Goal: Task Accomplishment & Management: Complete application form

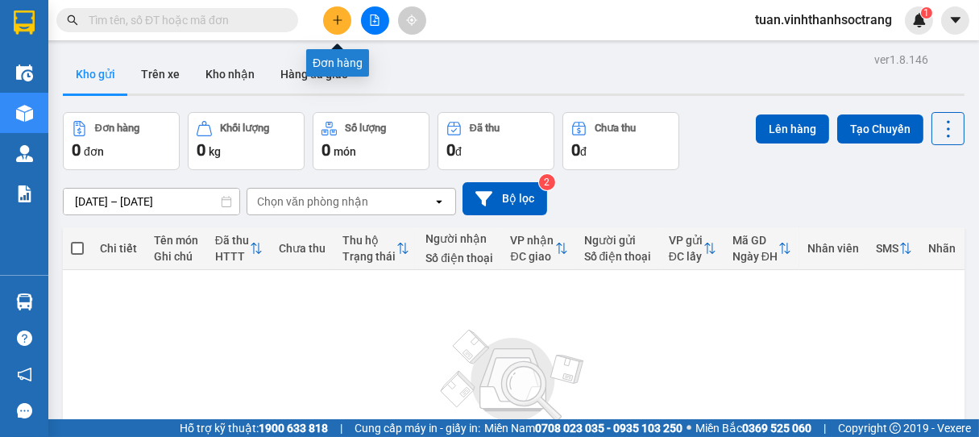
click at [335, 27] on button at bounding box center [337, 20] width 28 height 28
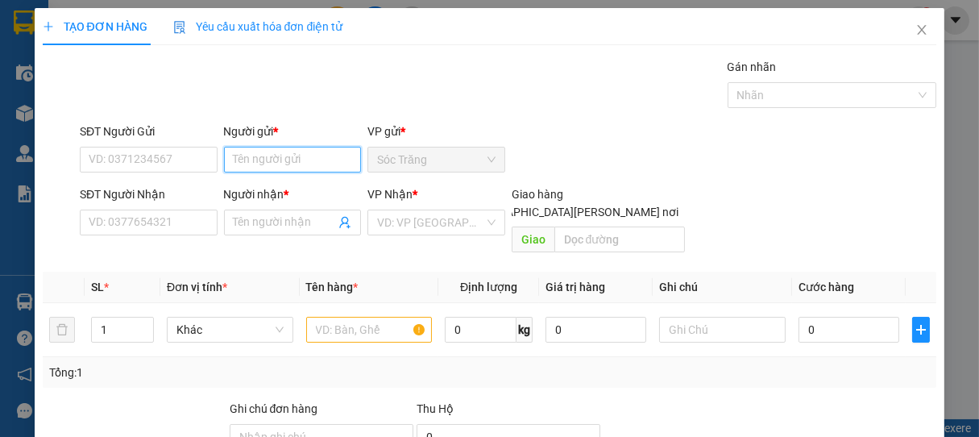
click at [322, 168] on input "Người gửi *" at bounding box center [293, 160] width 138 height 26
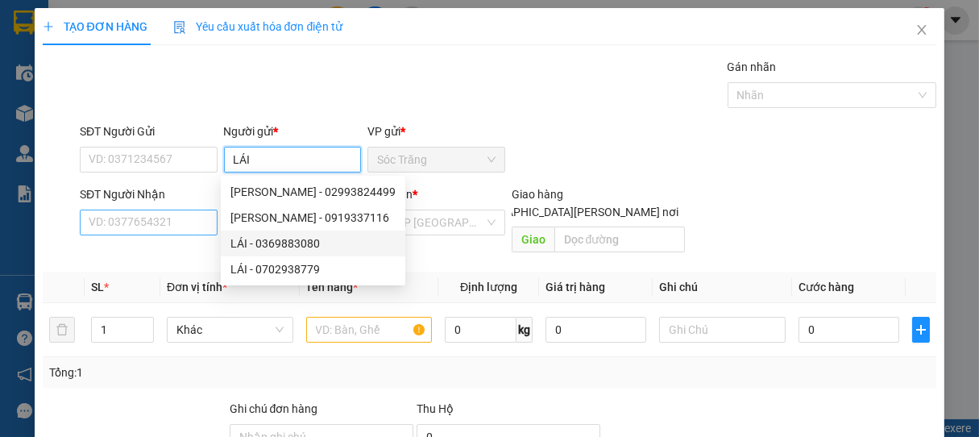
type input "LÁI"
click at [176, 222] on input "SĐT Người Nhận" at bounding box center [149, 222] width 138 height 26
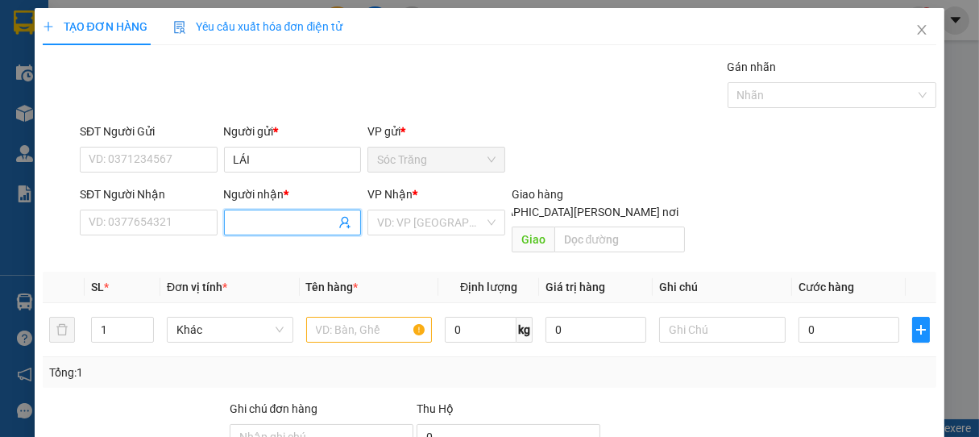
click at [260, 221] on input "Người nhận *" at bounding box center [285, 222] width 102 height 18
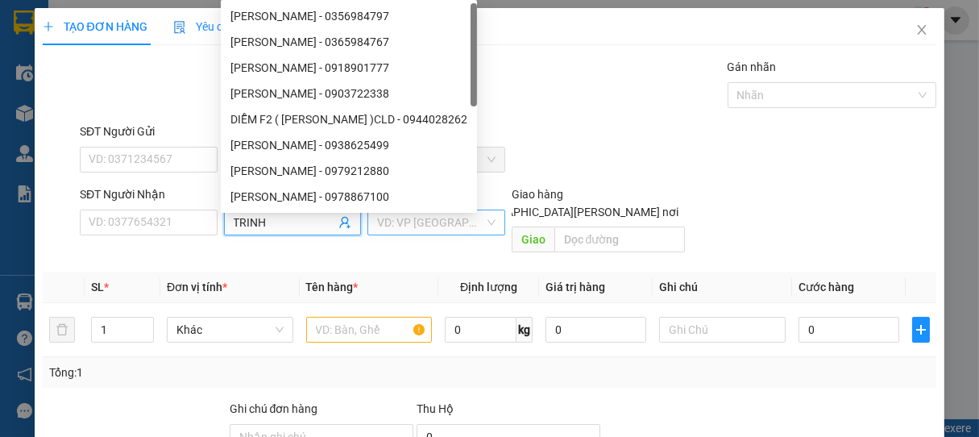
type input "TRINH"
click at [417, 222] on input "search" at bounding box center [430, 222] width 107 height 24
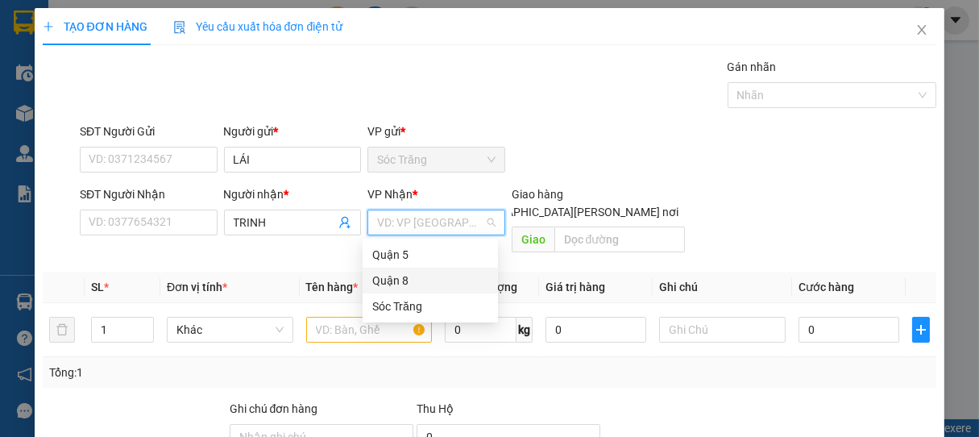
click at [392, 285] on div "Quận 8" at bounding box center [430, 280] width 116 height 18
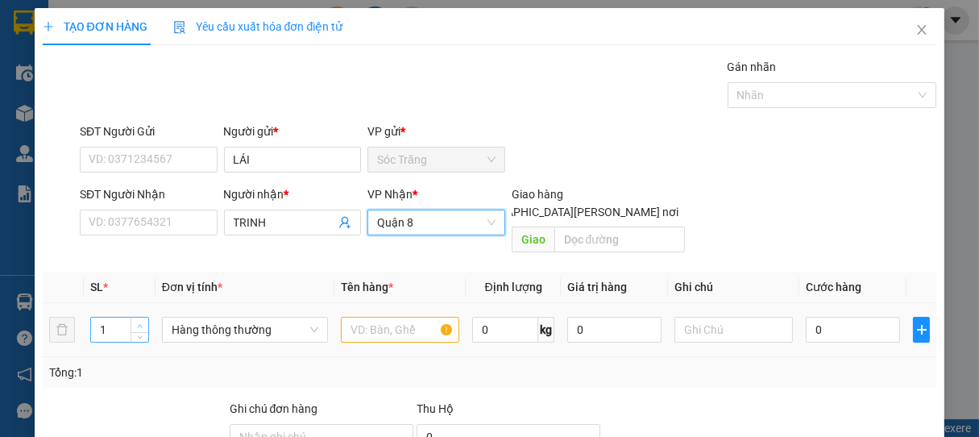
type input "2"
click at [139, 317] on span "Increase Value" at bounding box center [139, 324] width 18 height 14
click at [224, 321] on span "Hàng thông thường" at bounding box center [245, 329] width 147 height 24
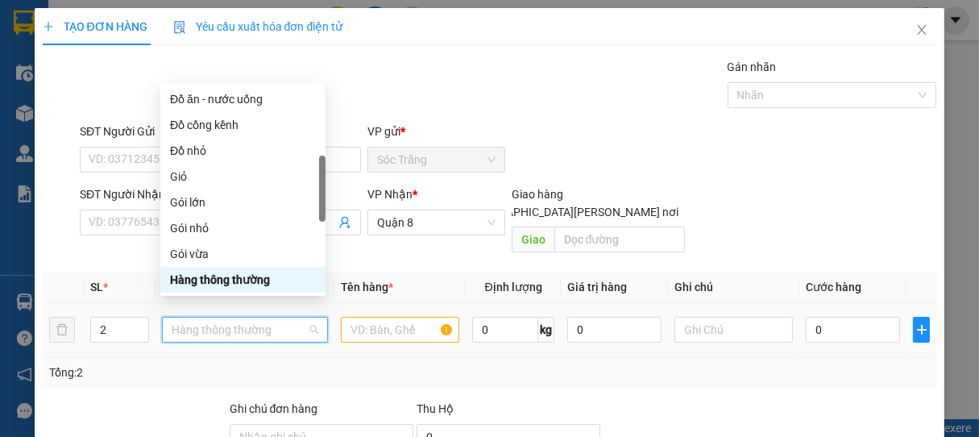
type input "T"
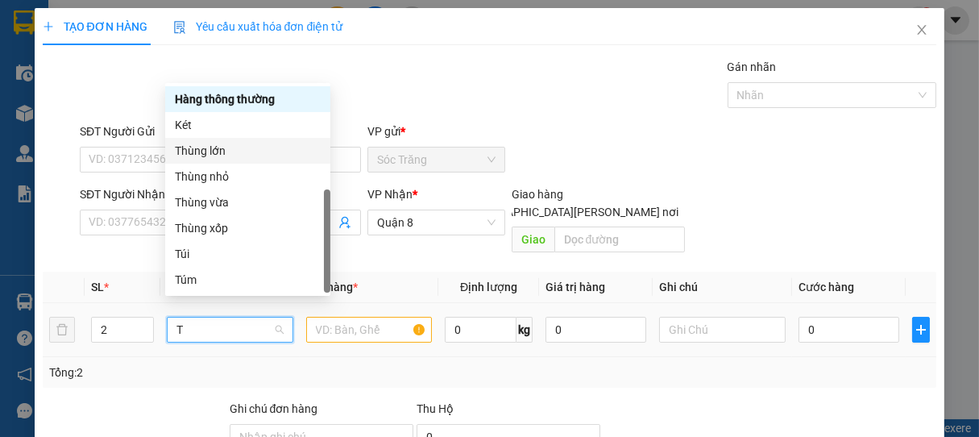
click at [217, 149] on div "Thùng lớn" at bounding box center [248, 151] width 146 height 18
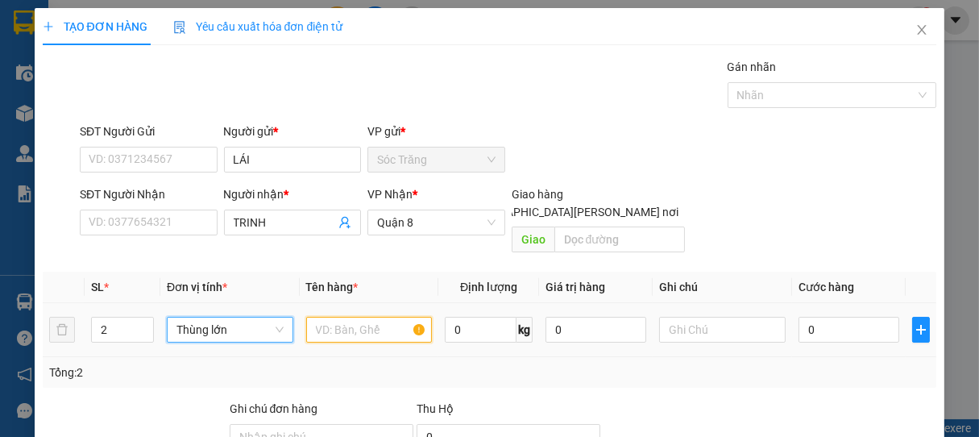
click at [370, 317] on input "text" at bounding box center [369, 330] width 126 height 26
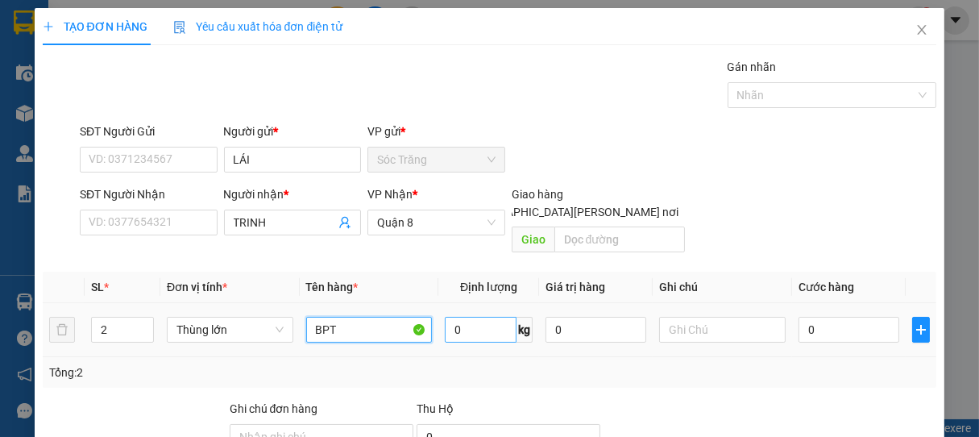
type input "BPT"
click at [496, 317] on input "0" at bounding box center [481, 330] width 72 height 26
type input "50"
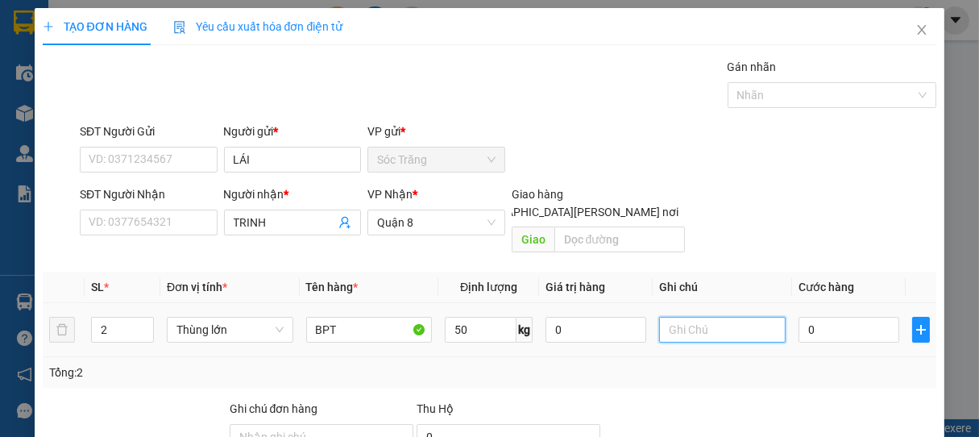
click at [705, 317] on input "text" at bounding box center [722, 330] width 126 height 26
type input "2 THÙNG"
click at [833, 317] on input "0" at bounding box center [848, 330] width 101 height 26
type input "7"
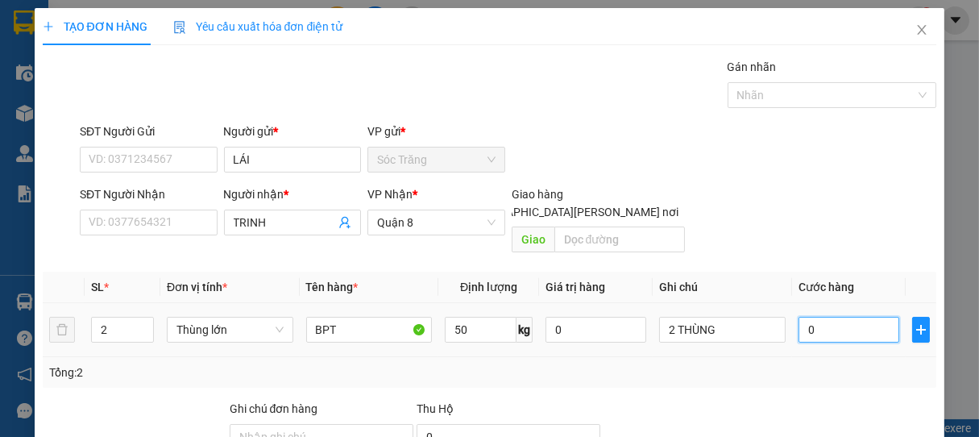
type input "7"
type input "70"
type input "700"
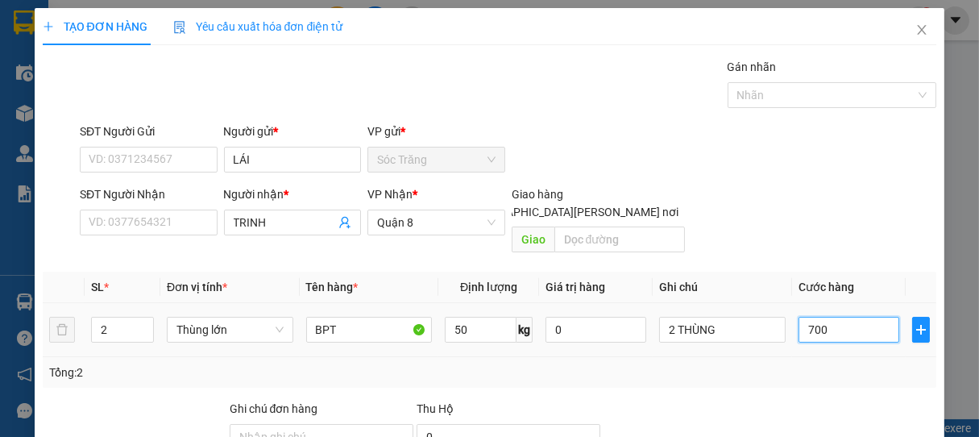
type input "700"
type input "7.000"
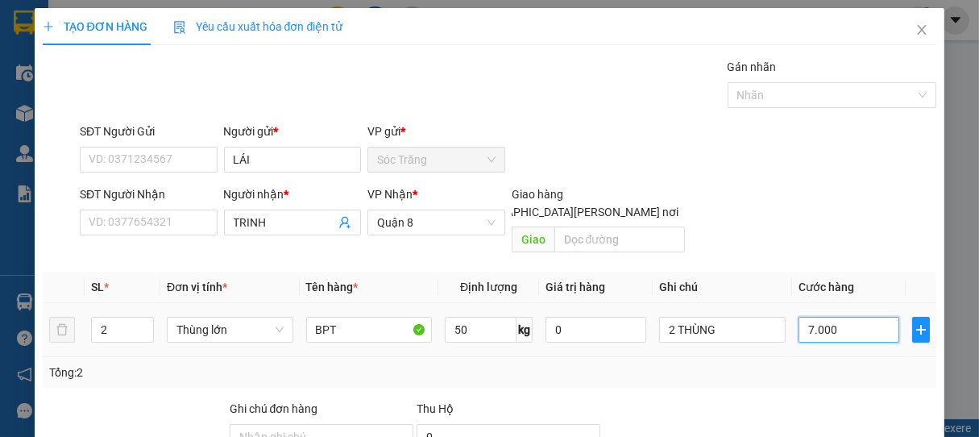
type input "70.000"
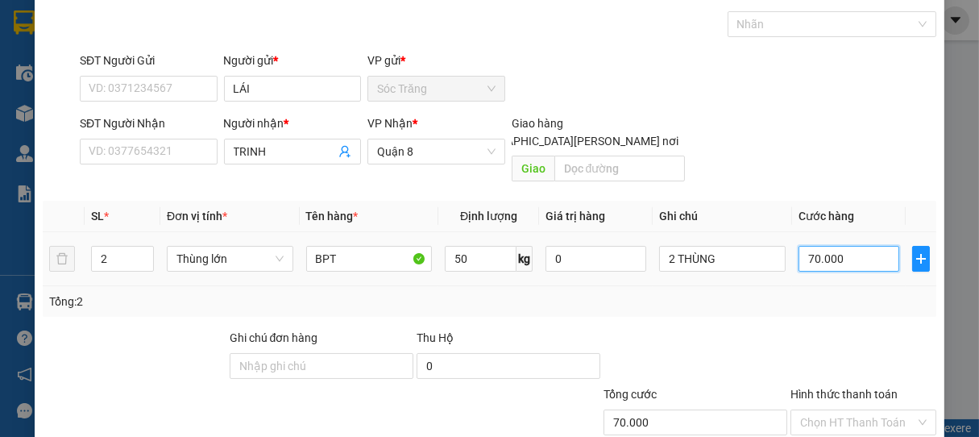
scroll to position [158, 0]
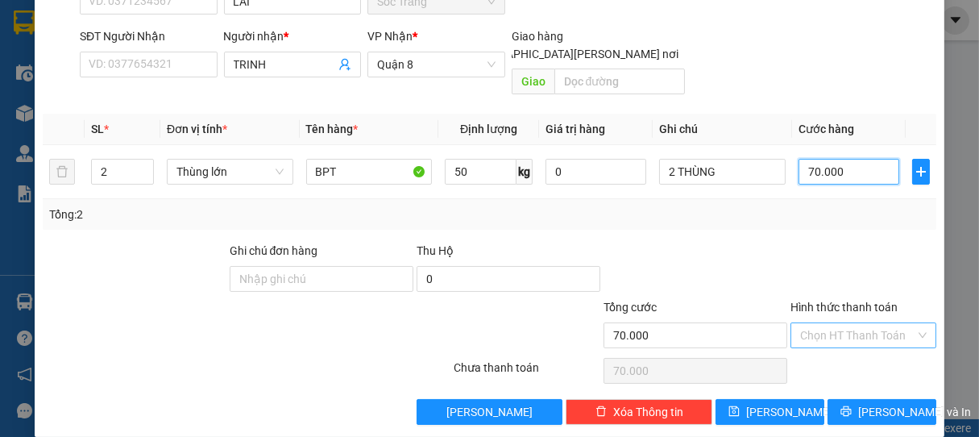
type input "70.000"
click at [838, 323] on input "Hình thức thanh toán" at bounding box center [858, 335] width 116 height 24
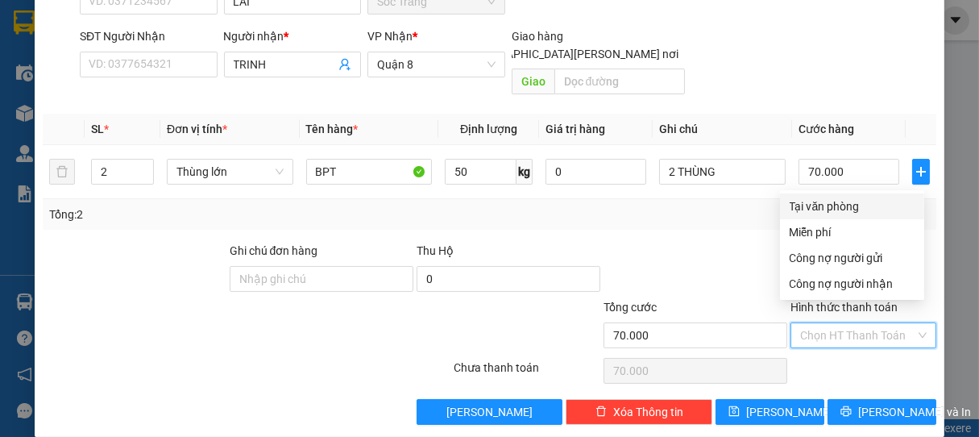
click at [837, 205] on div "Tại văn phòng" at bounding box center [851, 206] width 125 height 18
type input "0"
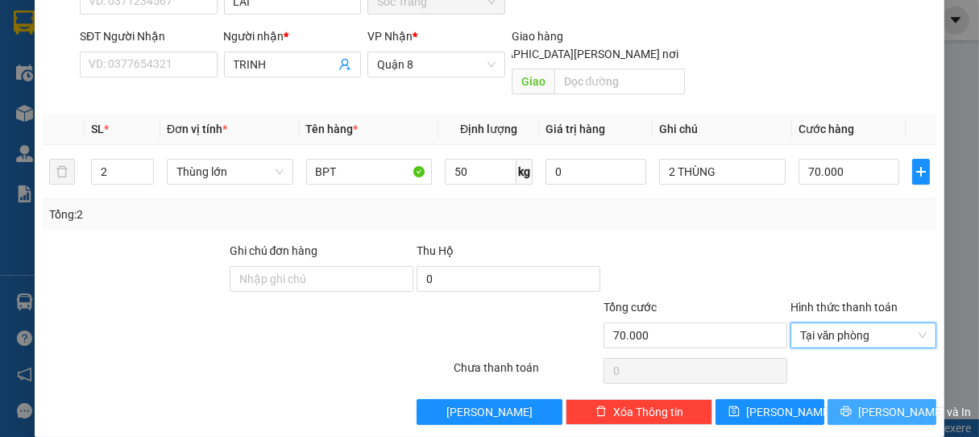
click at [863, 399] on button "[PERSON_NAME] và In" at bounding box center [881, 412] width 109 height 26
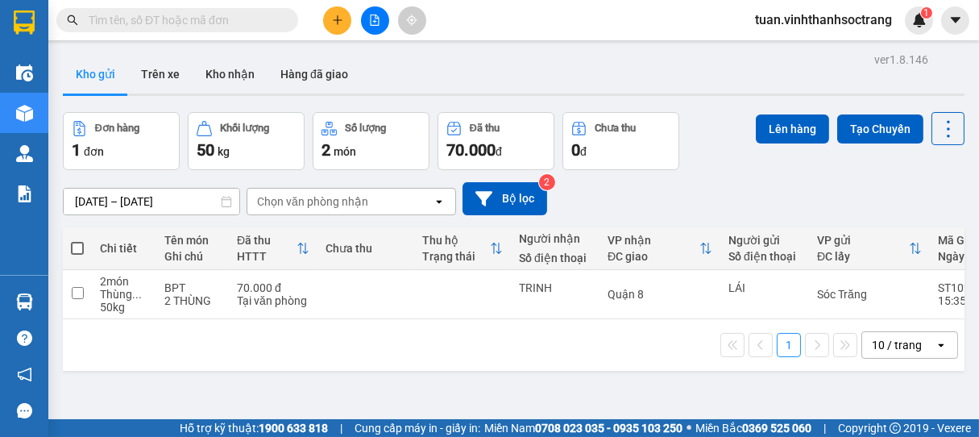
click at [884, 353] on div "10 / trang" at bounding box center [897, 345] width 50 height 16
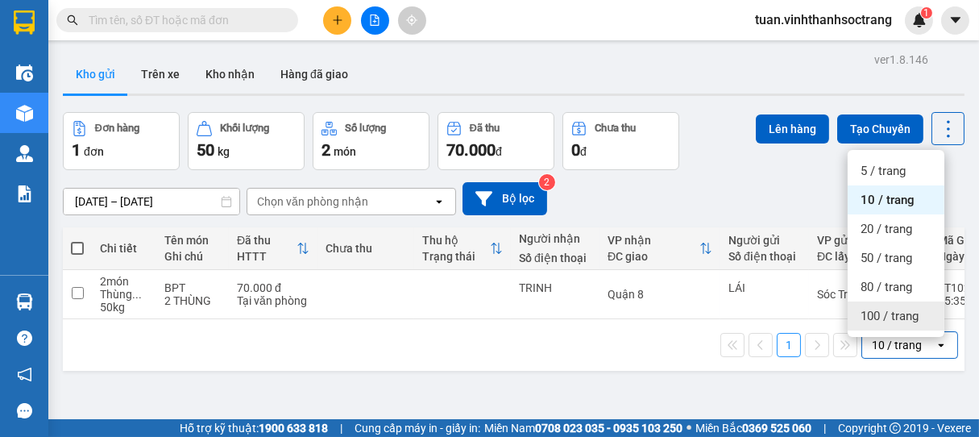
click at [878, 318] on span "100 / trang" at bounding box center [889, 316] width 58 height 16
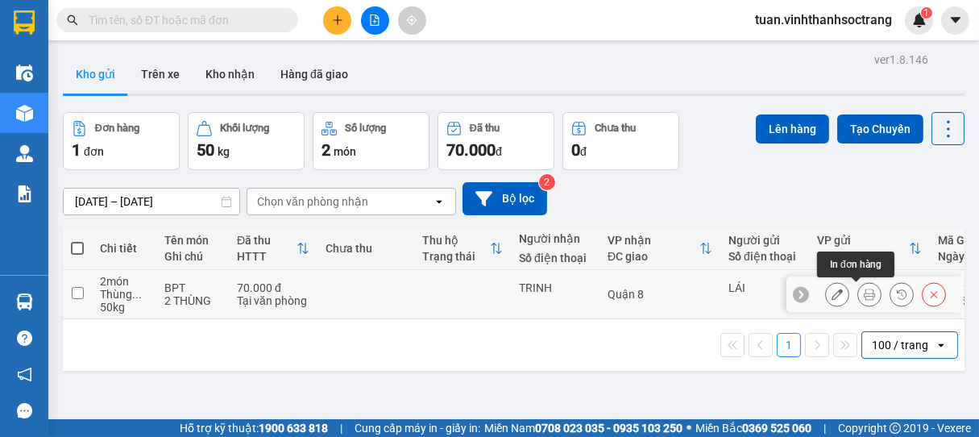
click at [863, 293] on icon at bounding box center [868, 293] width 11 height 11
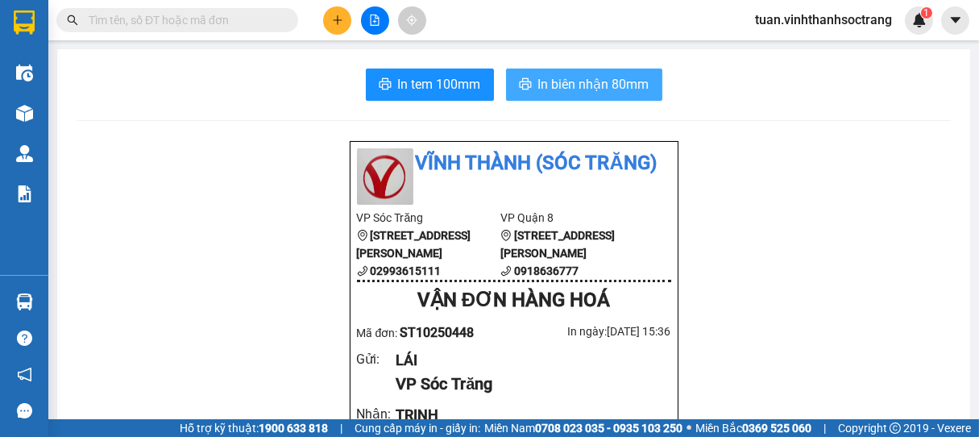
click at [607, 84] on span "In biên nhận 80mm" at bounding box center [593, 84] width 111 height 20
drag, startPoint x: 591, startPoint y: 73, endPoint x: 597, endPoint y: 81, distance: 9.2
click at [591, 74] on span "In biên nhận 80mm" at bounding box center [593, 84] width 111 height 20
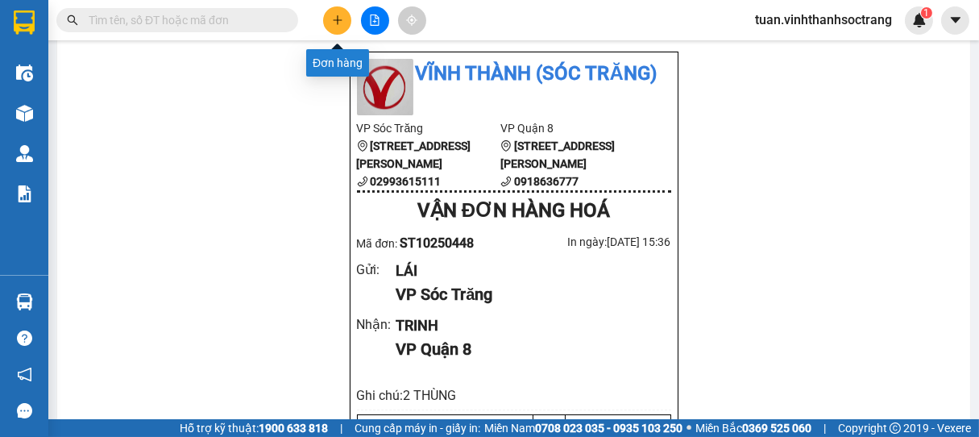
click at [346, 14] on button at bounding box center [337, 20] width 28 height 28
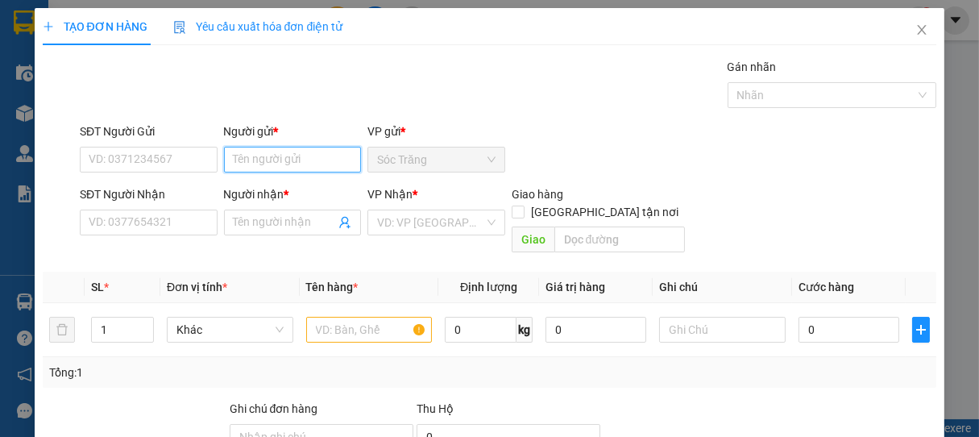
click at [280, 163] on input "Người gửi *" at bounding box center [293, 160] width 138 height 26
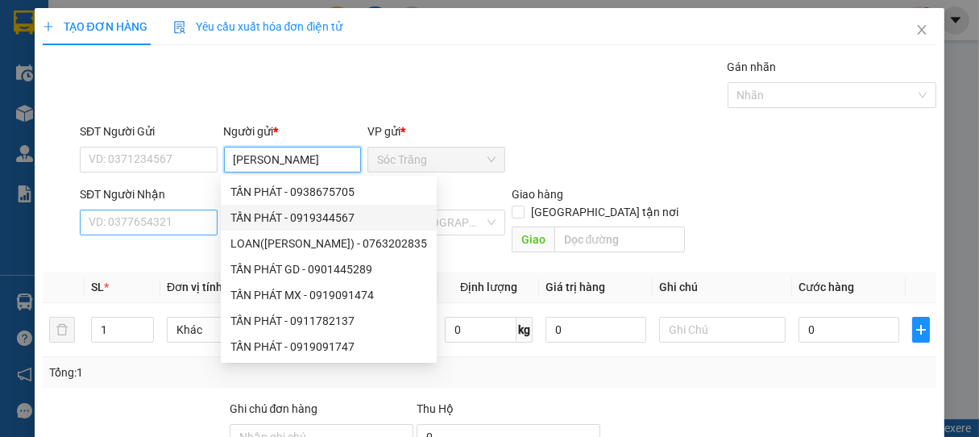
type input "TẤN PHÁT"
click at [189, 219] on input "SĐT Người Nhận" at bounding box center [149, 222] width 138 height 26
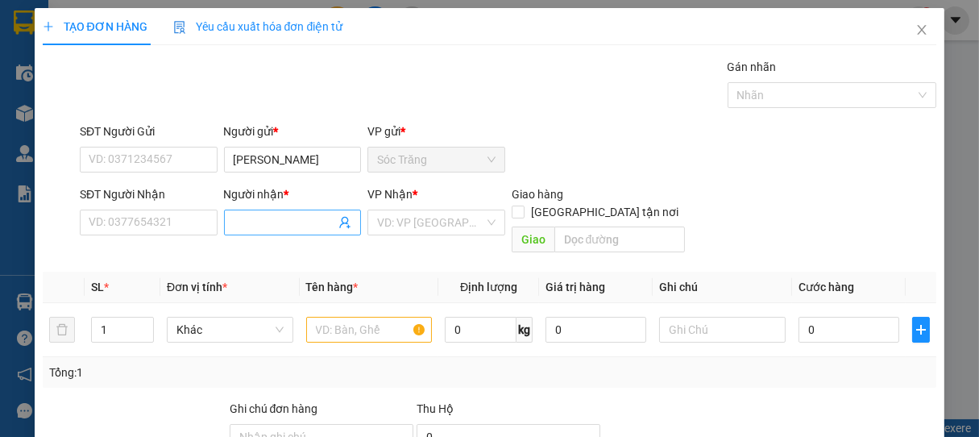
click at [279, 228] on input "Người nhận *" at bounding box center [285, 222] width 102 height 18
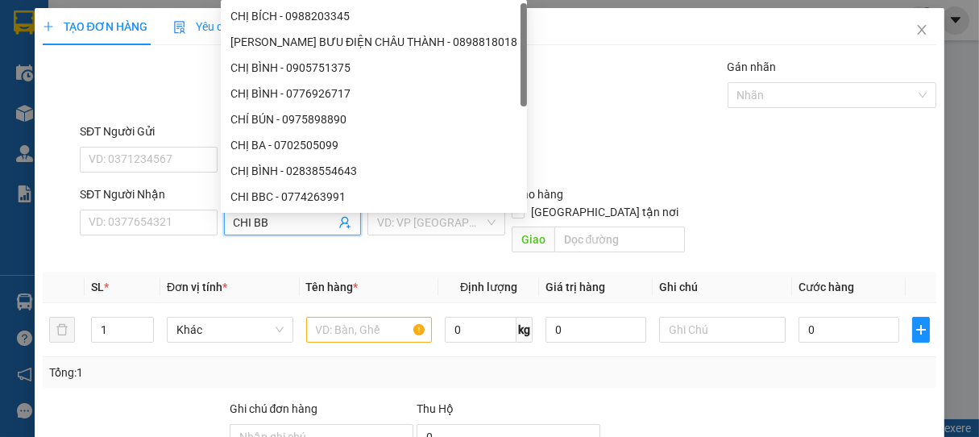
type input "CHI BBC"
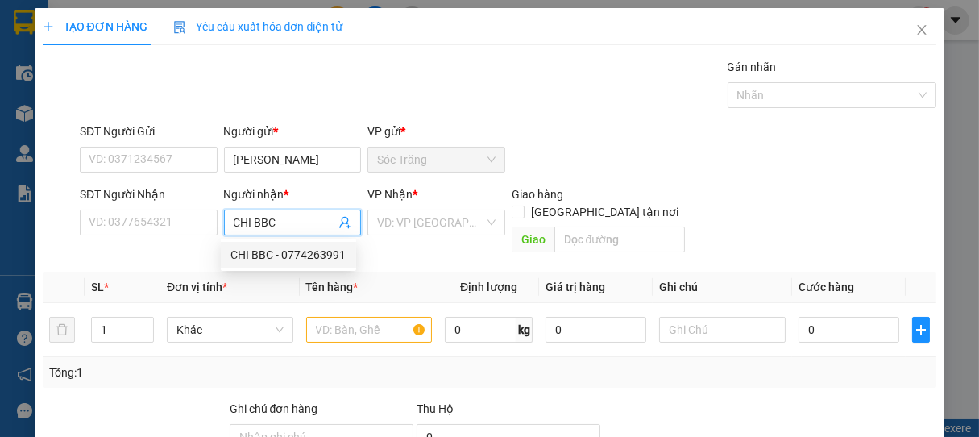
click at [305, 254] on div "CHI BBC - 0774263991" at bounding box center [288, 255] width 116 height 18
type input "0774263991"
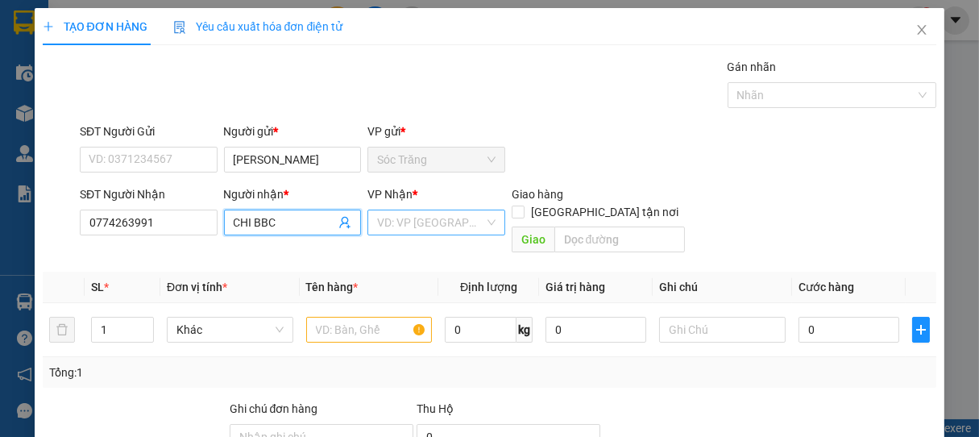
type input "CHI BBC"
click at [419, 216] on input "search" at bounding box center [430, 222] width 107 height 24
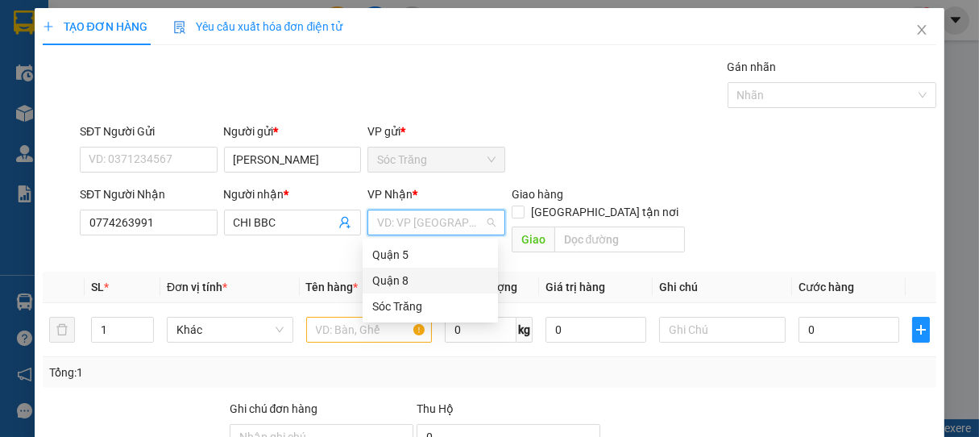
click at [391, 276] on div "Quận 8" at bounding box center [430, 280] width 116 height 18
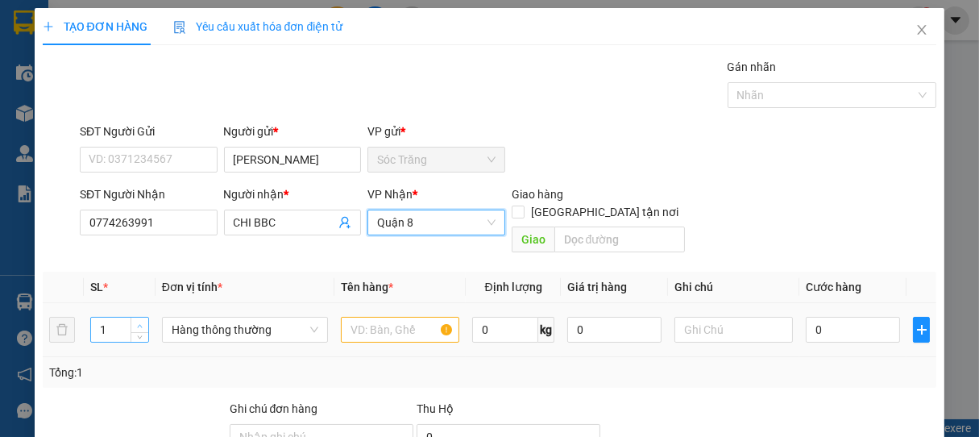
type input "2"
click at [139, 323] on icon "up" at bounding box center [140, 326] width 6 height 6
click at [238, 320] on span "Hàng thông thường" at bounding box center [245, 329] width 147 height 24
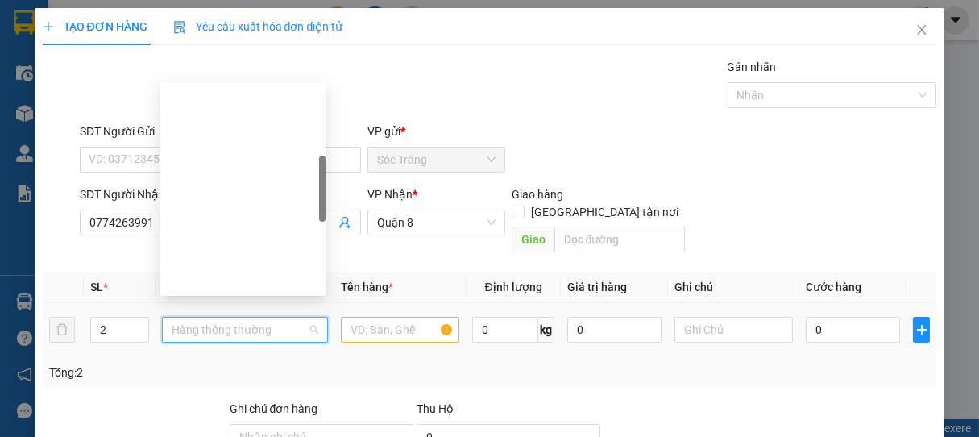
scroll to position [258, 0]
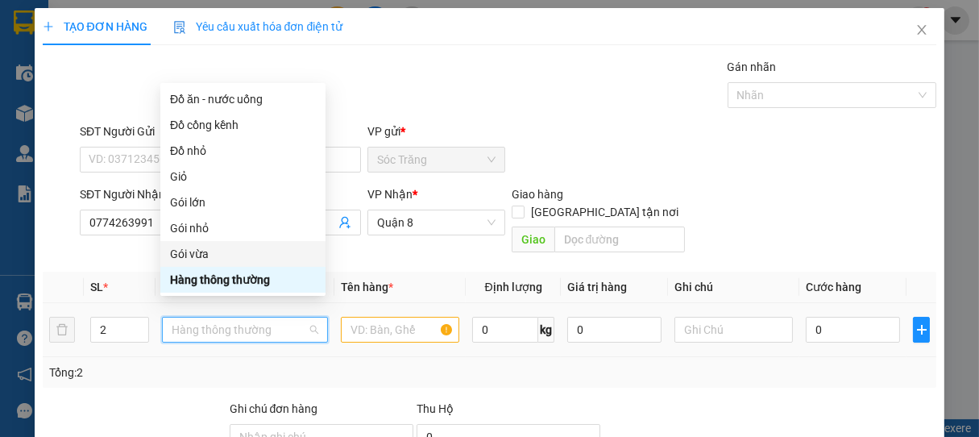
type input "B"
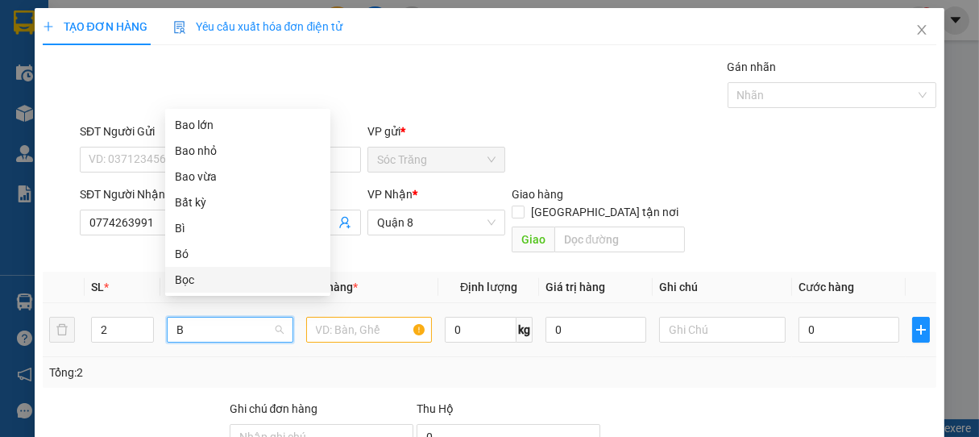
scroll to position [0, 0]
click at [204, 122] on div "Bao lớn" at bounding box center [248, 125] width 146 height 18
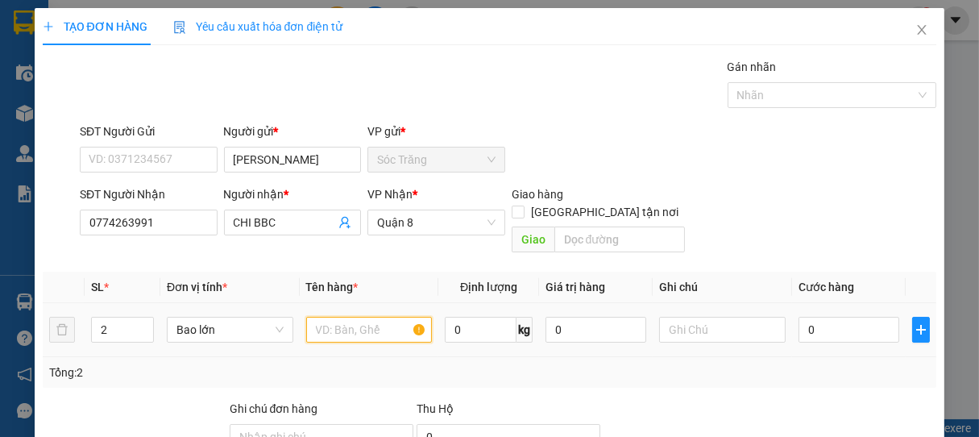
click at [369, 317] on input "text" at bounding box center [369, 330] width 126 height 26
type input "BBC"
click at [475, 317] on input "0" at bounding box center [481, 330] width 72 height 26
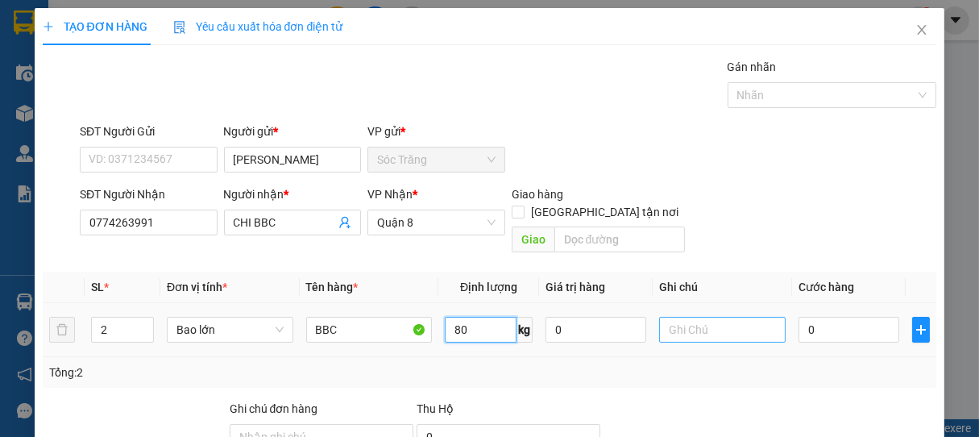
type input "80"
click at [700, 317] on input "text" at bounding box center [722, 330] width 126 height 26
type input "2 BAO"
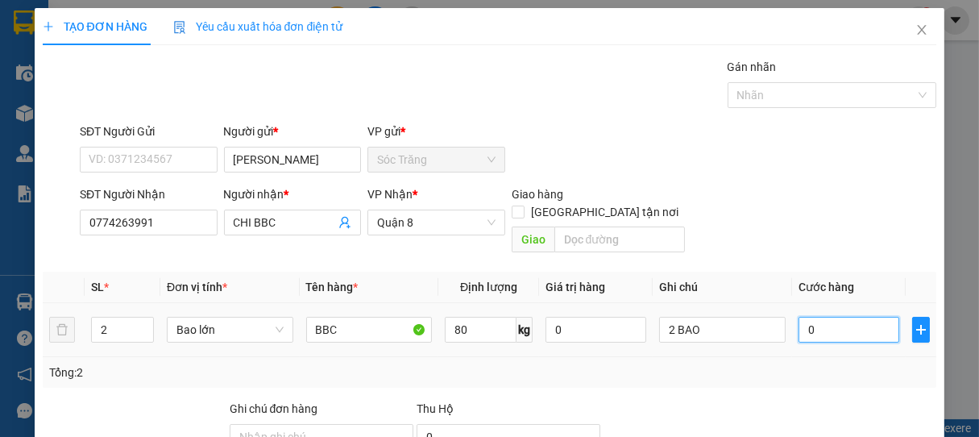
click at [798, 323] on input "0" at bounding box center [848, 330] width 101 height 26
type input "1"
type input "10"
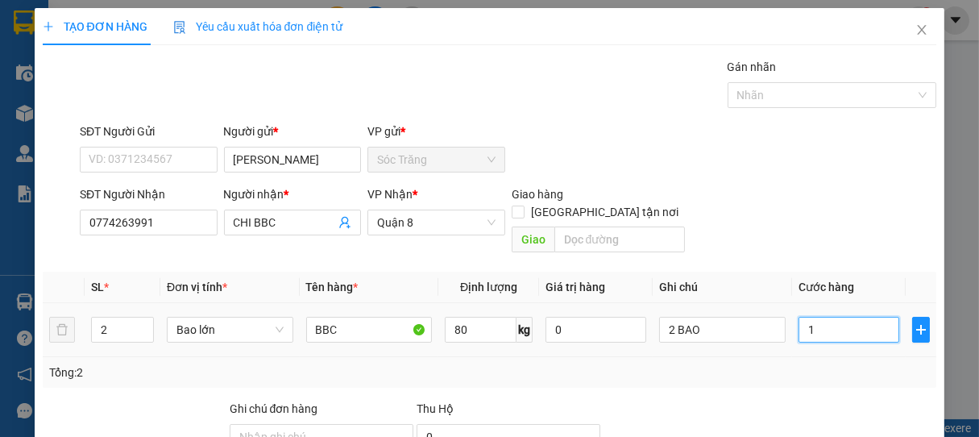
type input "10"
type input "100"
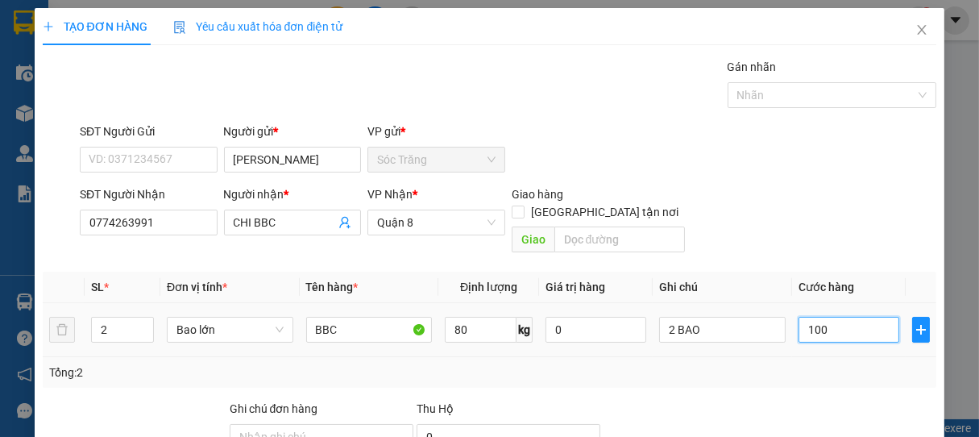
type input "1.000"
type input "10.000"
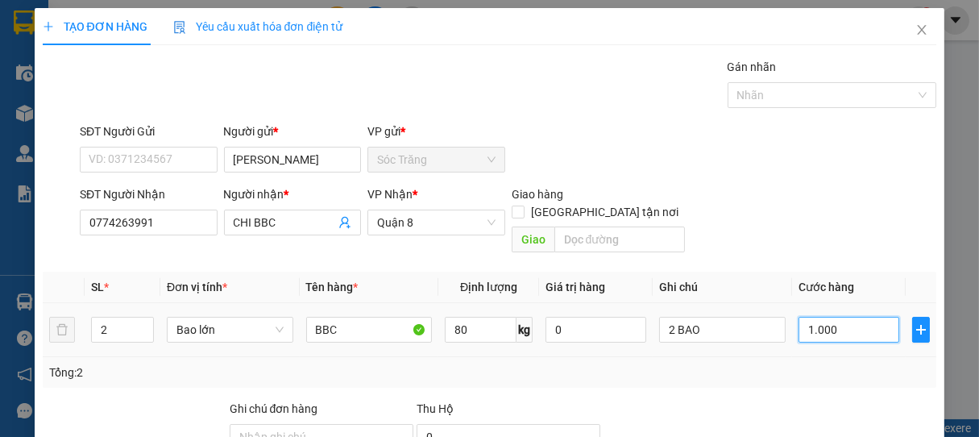
type input "10.000"
type input "100.000"
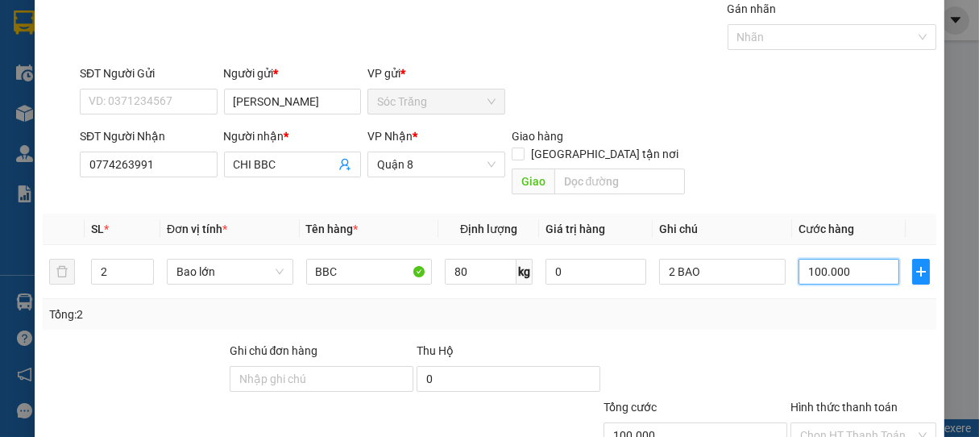
scroll to position [158, 0]
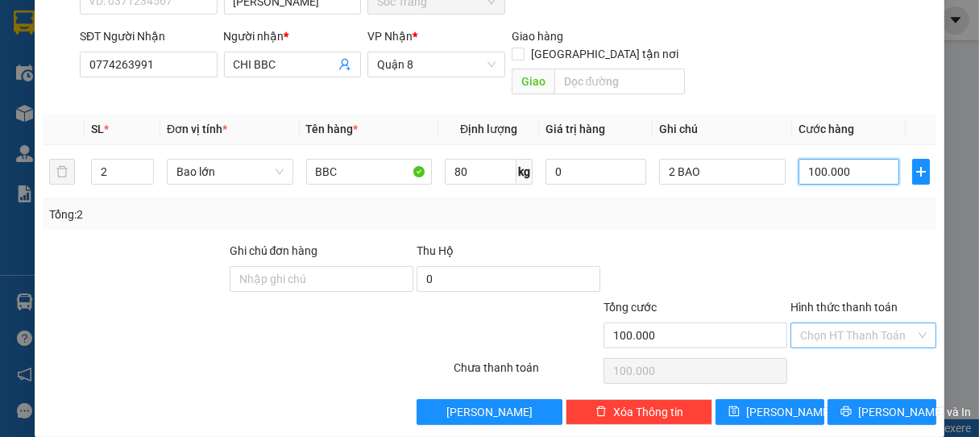
type input "100.000"
click at [836, 323] on input "Hình thức thanh toán" at bounding box center [858, 335] width 116 height 24
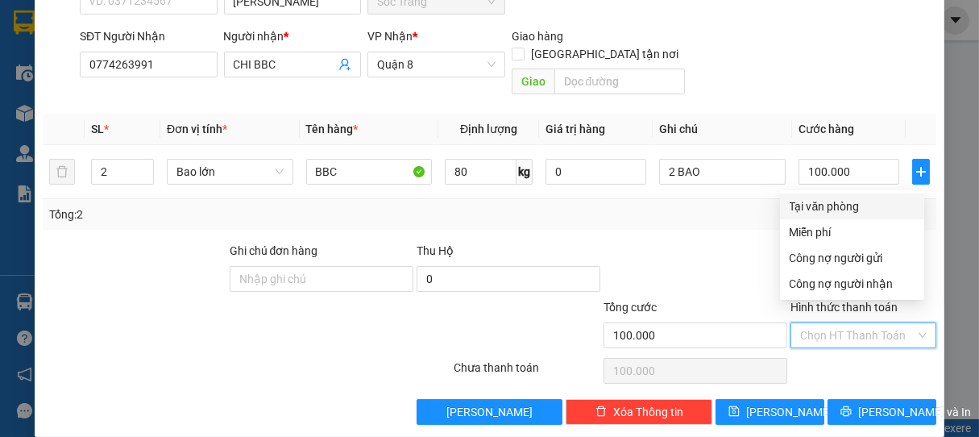
click at [833, 209] on div "Tại văn phòng" at bounding box center [851, 206] width 125 height 18
type input "0"
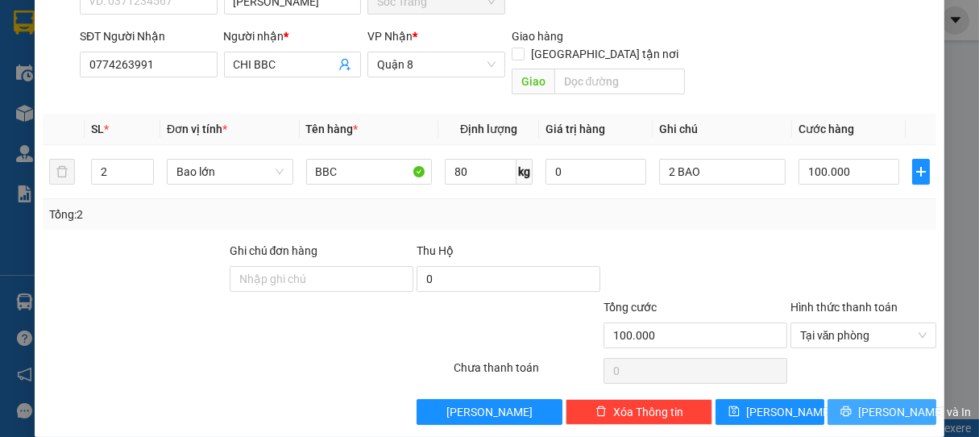
click at [875, 403] on span "[PERSON_NAME] và In" at bounding box center [914, 412] width 113 height 18
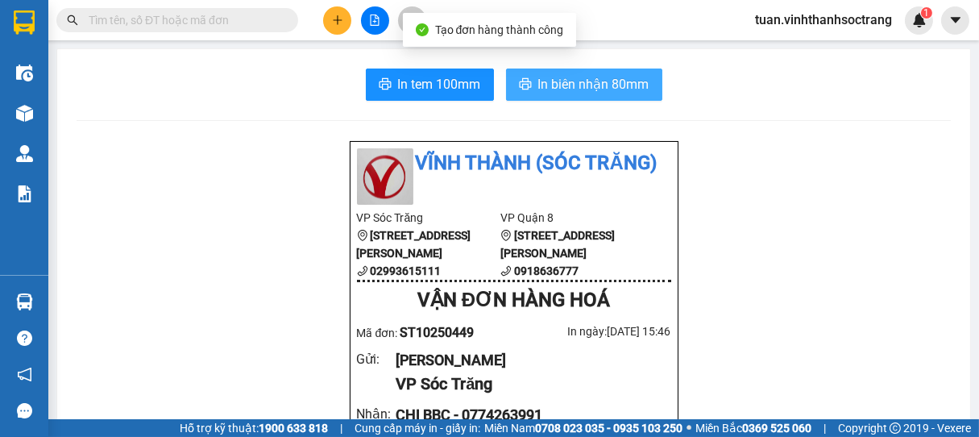
click at [594, 85] on span "In biên nhận 80mm" at bounding box center [593, 84] width 111 height 20
click at [590, 85] on span "In biên nhận 80mm" at bounding box center [593, 84] width 111 height 20
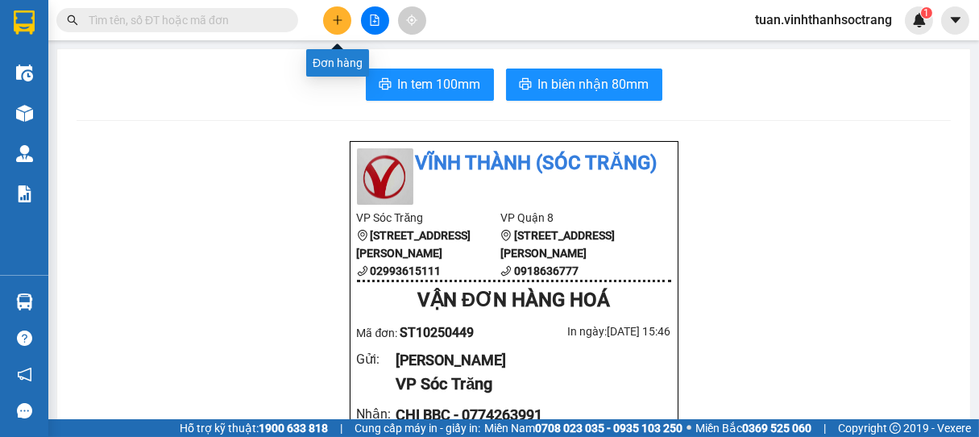
click at [340, 31] on button at bounding box center [337, 20] width 28 height 28
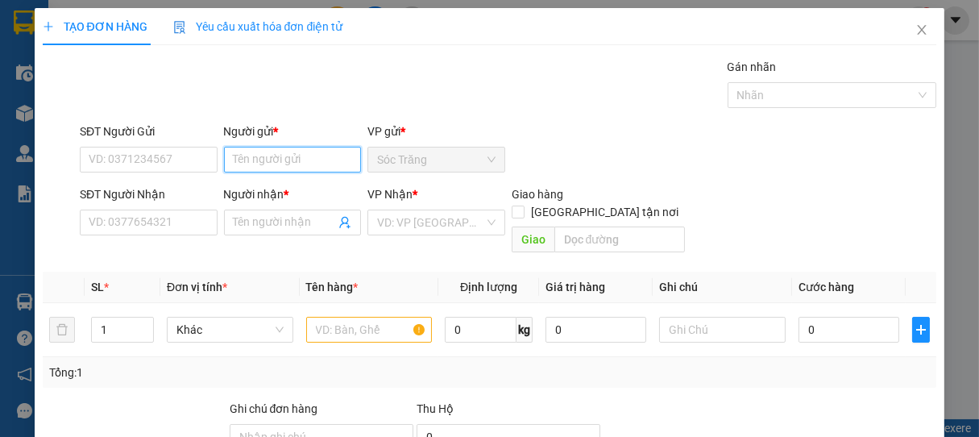
click at [303, 164] on input "Người gửi *" at bounding box center [293, 160] width 138 height 26
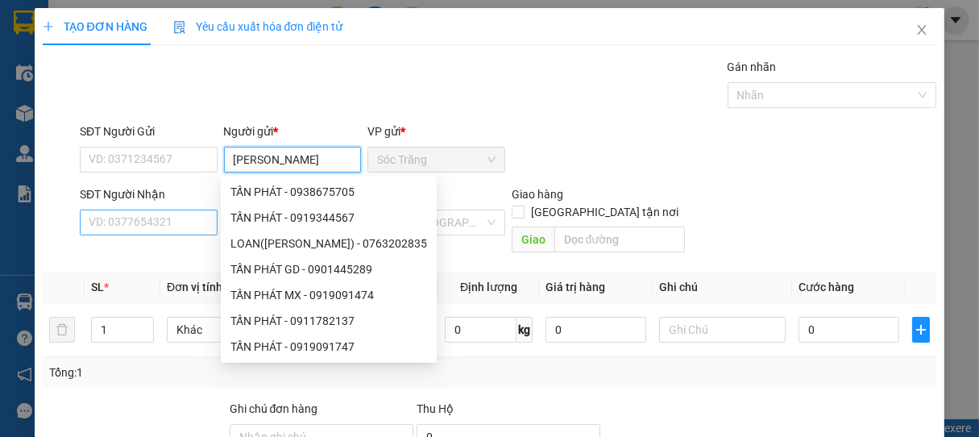
type input "TẤN PHÁT"
click at [185, 232] on input "SĐT Người Nhận" at bounding box center [149, 222] width 138 height 26
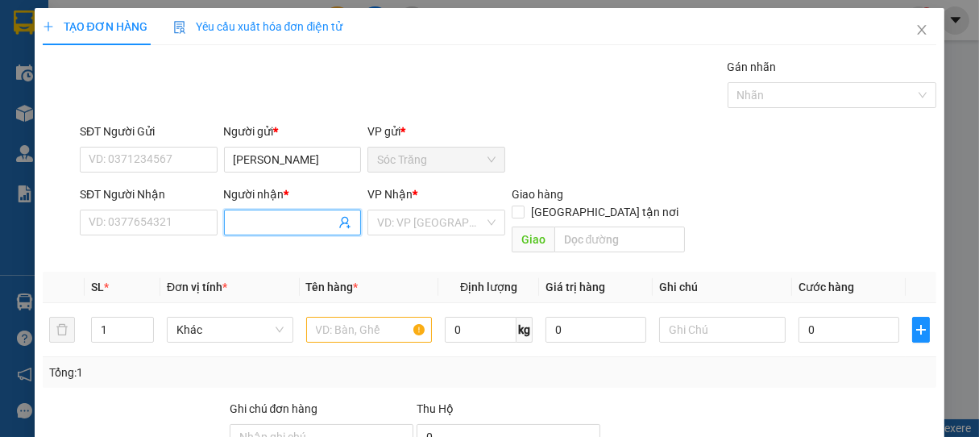
click at [264, 227] on input "Người nhận *" at bounding box center [285, 222] width 102 height 18
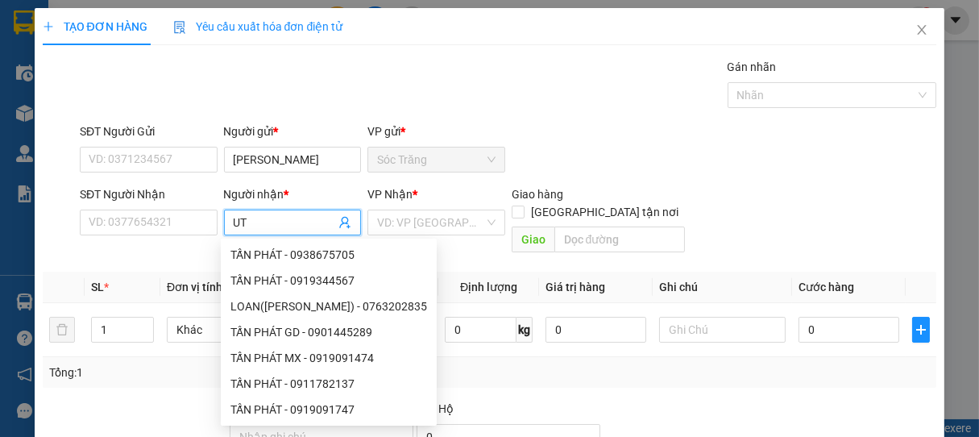
type input "U"
type input "ÚT TÂN"
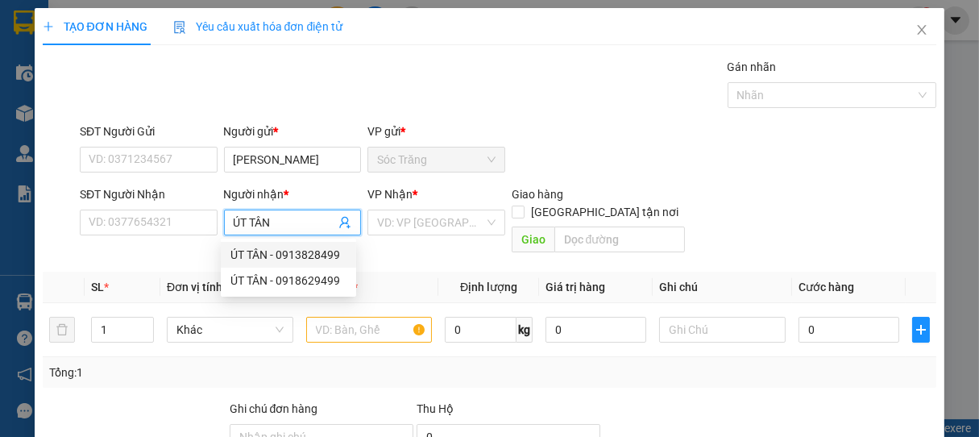
click at [277, 246] on div "ÚT TÂN - 0913828499" at bounding box center [288, 255] width 116 height 18
type input "0913828499"
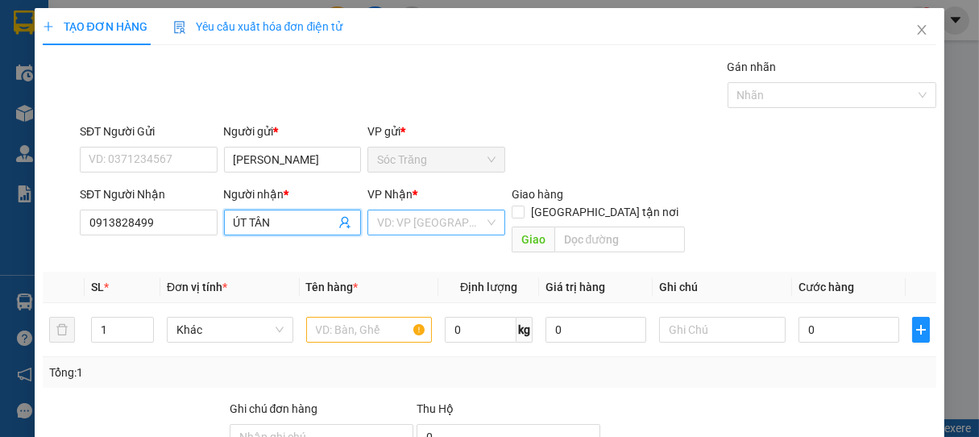
type input "ÚT TÂN"
click at [420, 215] on input "search" at bounding box center [430, 222] width 107 height 24
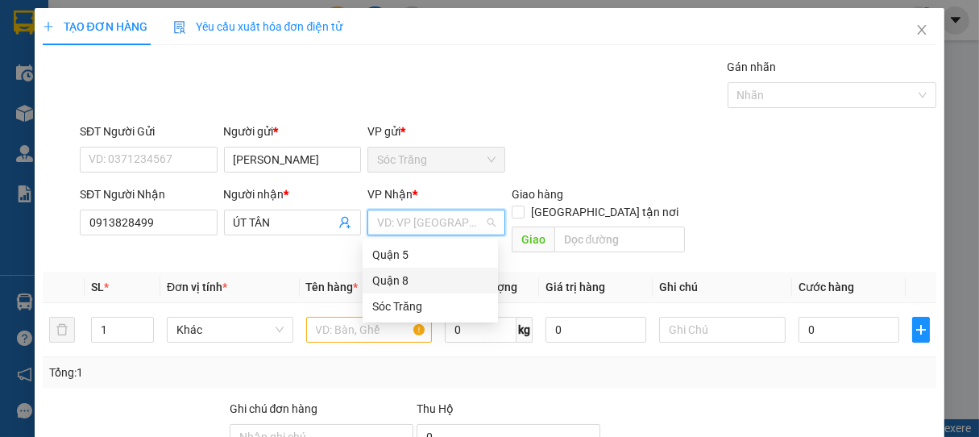
click at [391, 276] on div "Quận 8" at bounding box center [430, 280] width 116 height 18
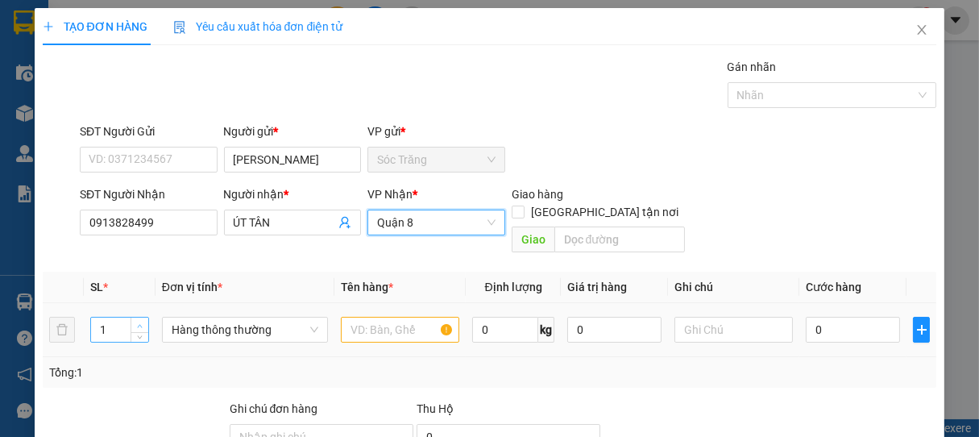
click at [140, 321] on span "up" at bounding box center [140, 326] width 10 height 10
type input "3"
click at [139, 330] on span "down" at bounding box center [140, 335] width 10 height 10
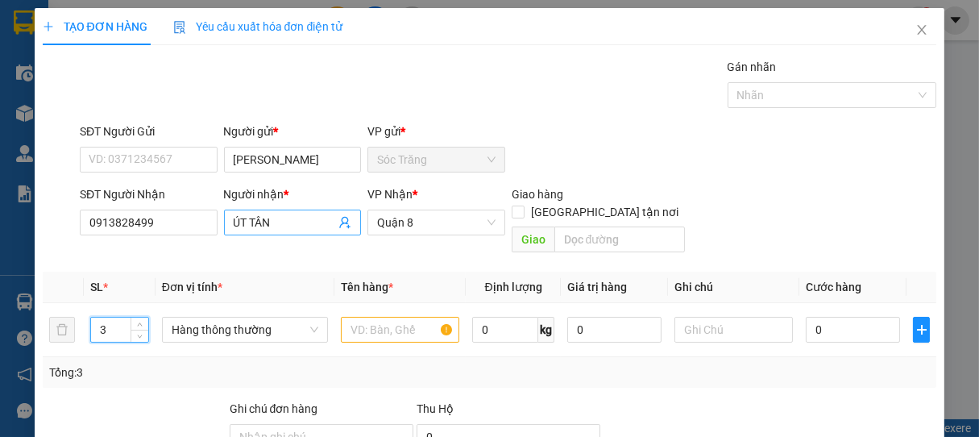
click at [301, 226] on input "ÚT TÂN" at bounding box center [285, 222] width 102 height 18
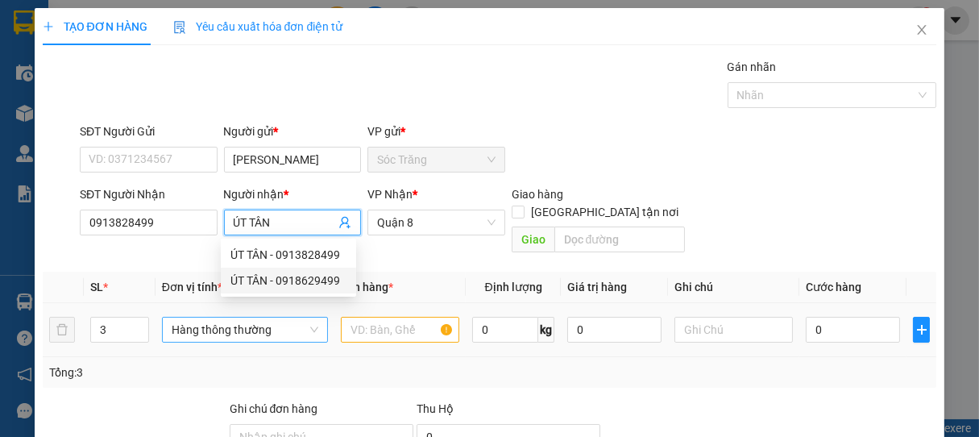
click at [230, 319] on span "Hàng thông thường" at bounding box center [245, 329] width 147 height 24
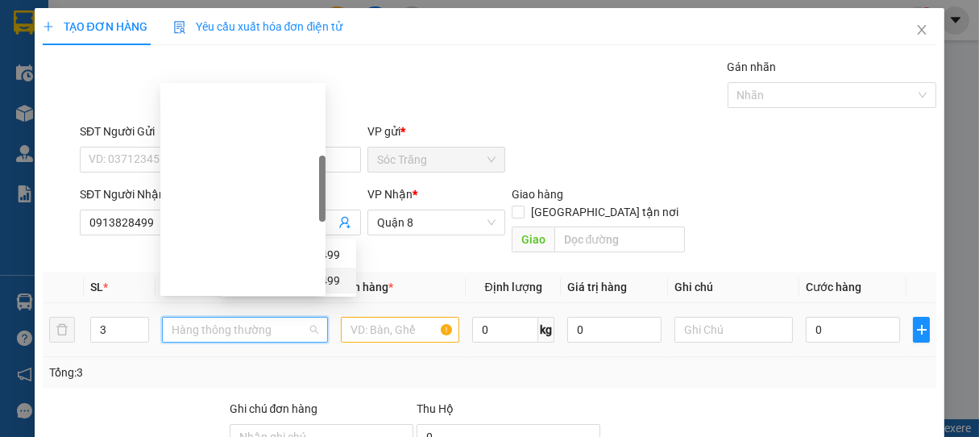
scroll to position [258, 0]
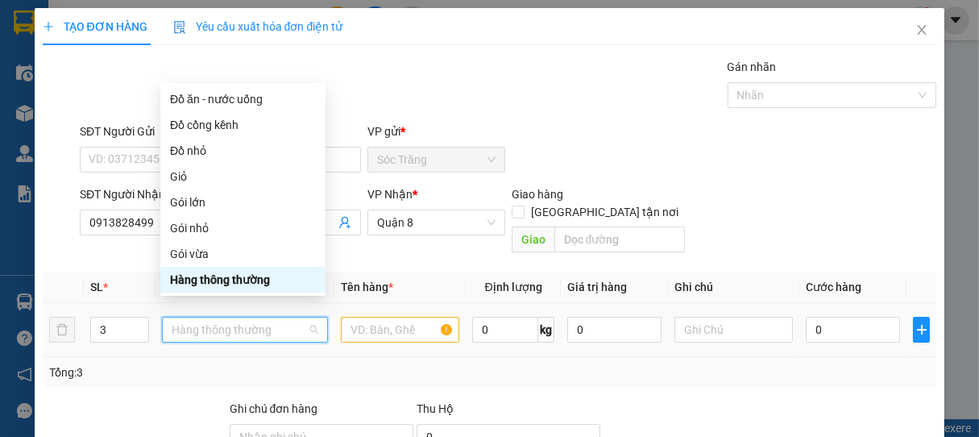
type input "B"
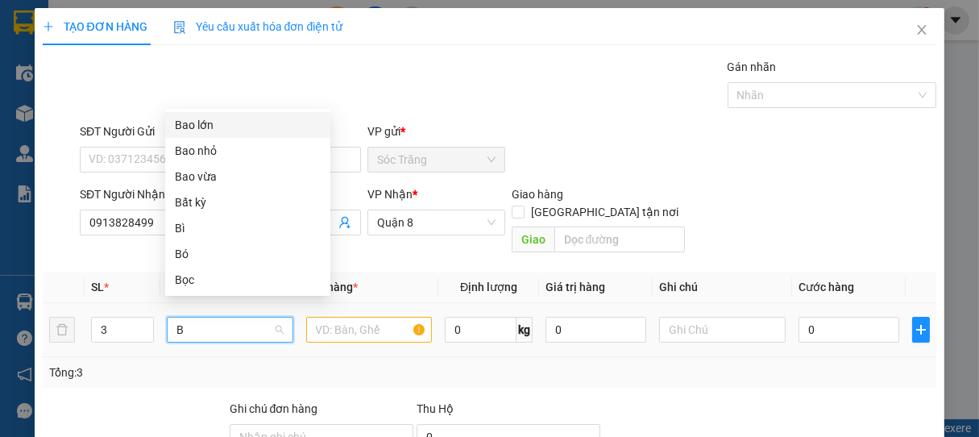
click at [193, 125] on div "Bao lớn" at bounding box center [248, 125] width 146 height 18
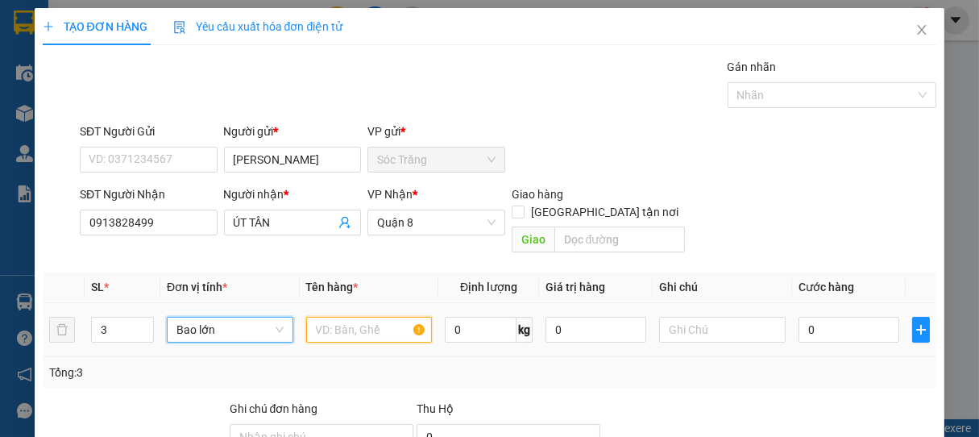
click at [364, 317] on input "text" at bounding box center [369, 330] width 126 height 26
type input "BBC"
click at [469, 317] on input "0" at bounding box center [481, 330] width 72 height 26
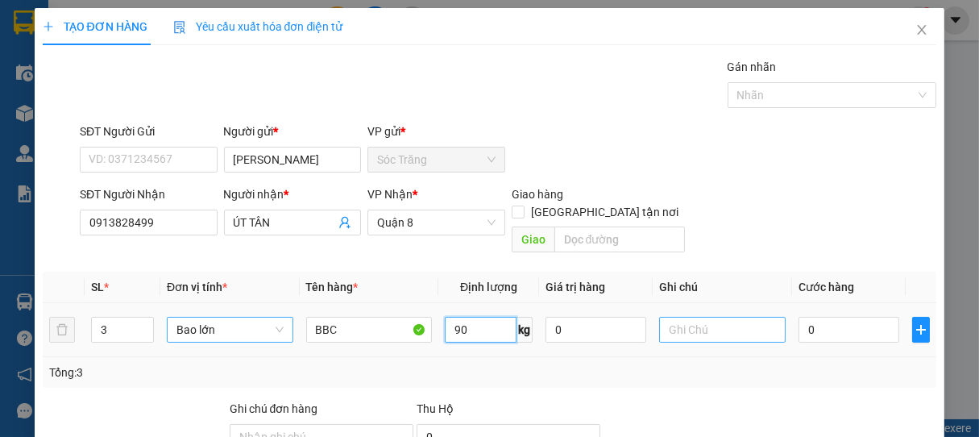
type input "90"
click at [687, 317] on input "text" at bounding box center [722, 330] width 126 height 26
type input "3 BAO"
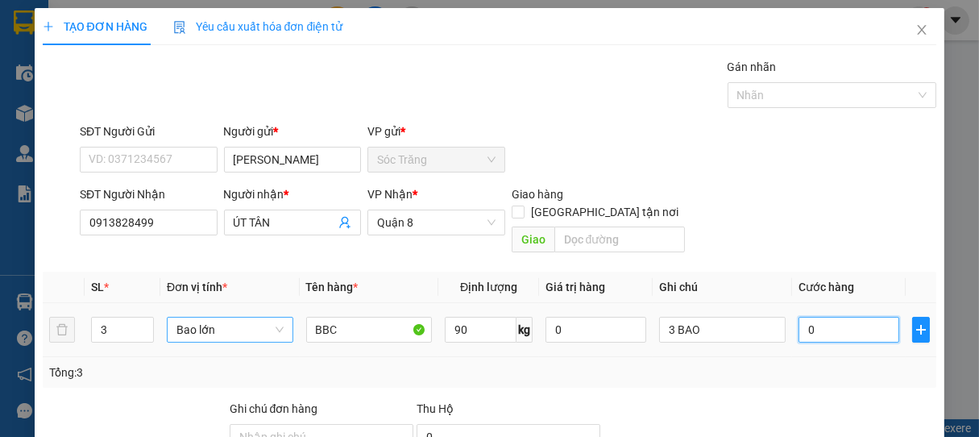
click at [834, 317] on input "0" at bounding box center [848, 330] width 101 height 26
type input "1"
type input "15"
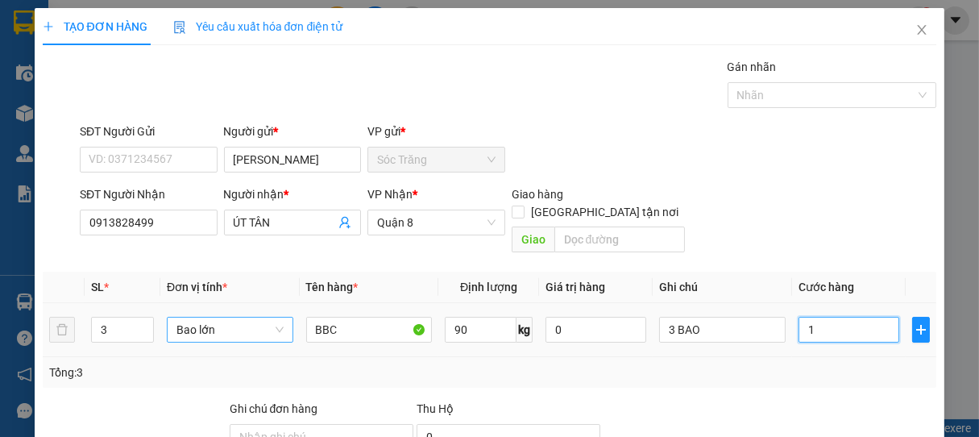
type input "15"
type input "150"
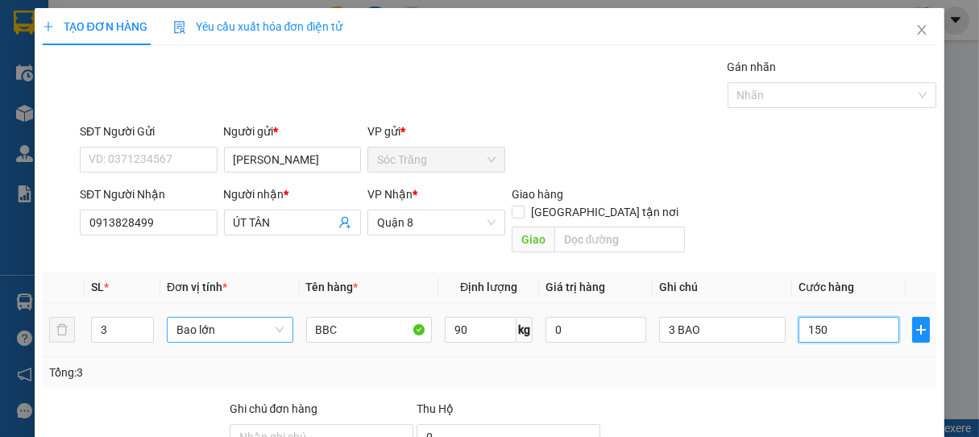
type input "1.500"
type input "15.000"
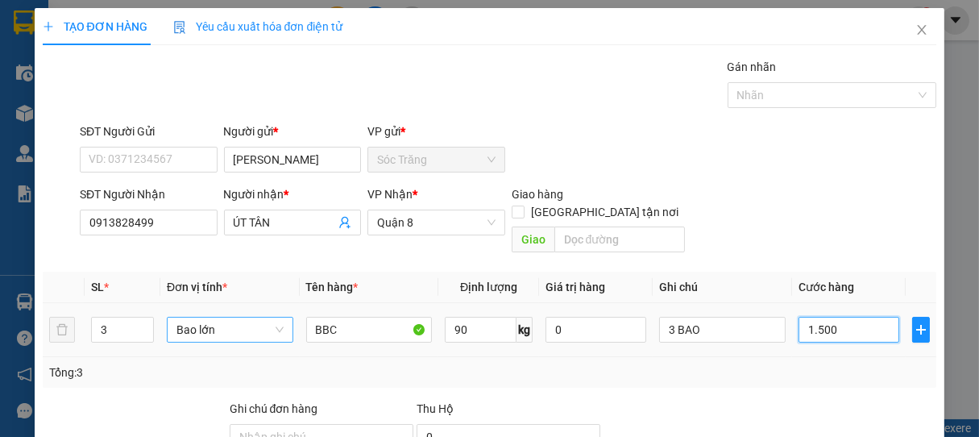
type input "15.000"
type input "150.000"
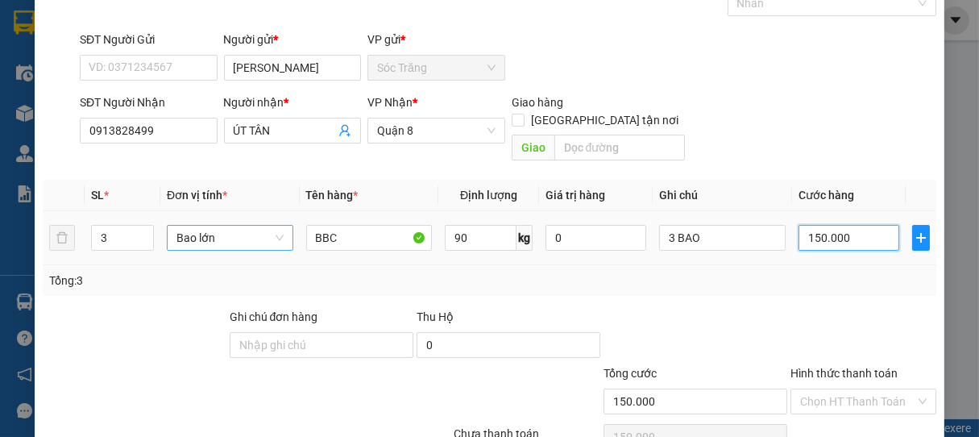
scroll to position [158, 0]
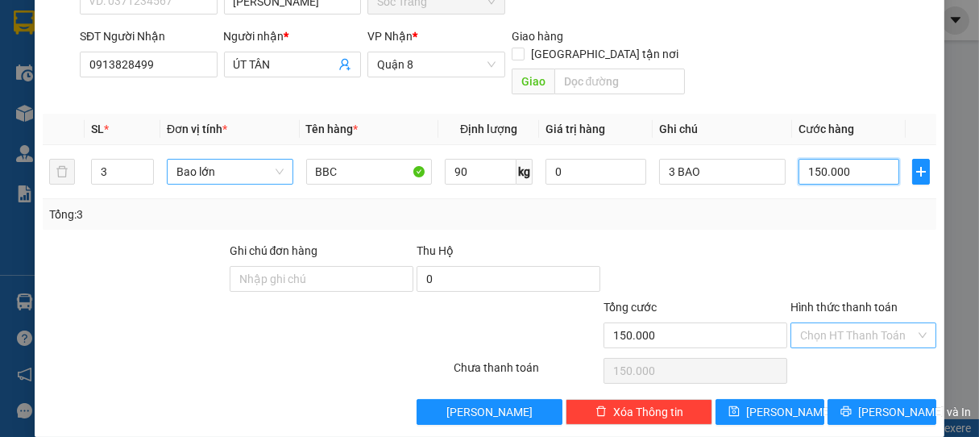
type input "150.000"
click at [820, 323] on input "Hình thức thanh toán" at bounding box center [858, 335] width 116 height 24
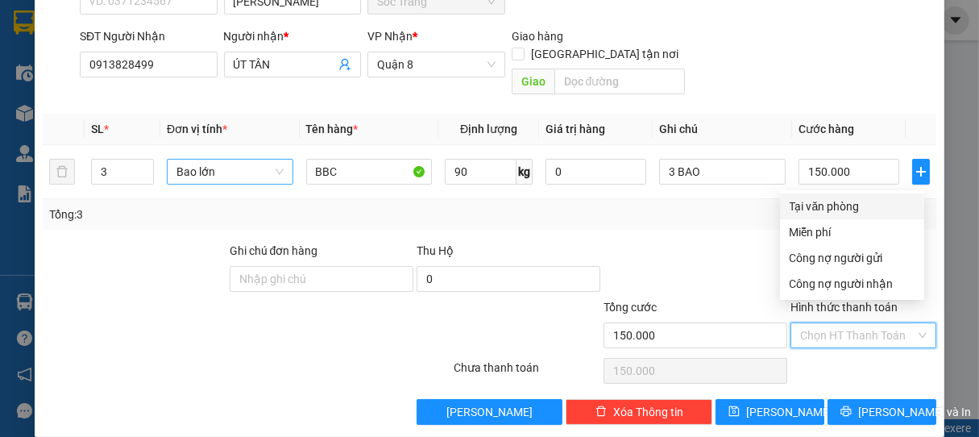
click at [830, 211] on div "Tại văn phòng" at bounding box center [851, 206] width 125 height 18
type input "0"
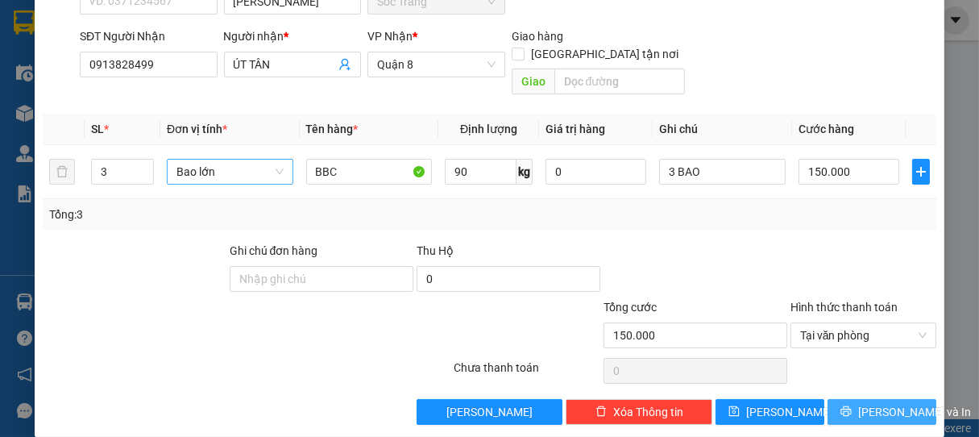
click at [858, 399] on button "[PERSON_NAME] và In" at bounding box center [881, 412] width 109 height 26
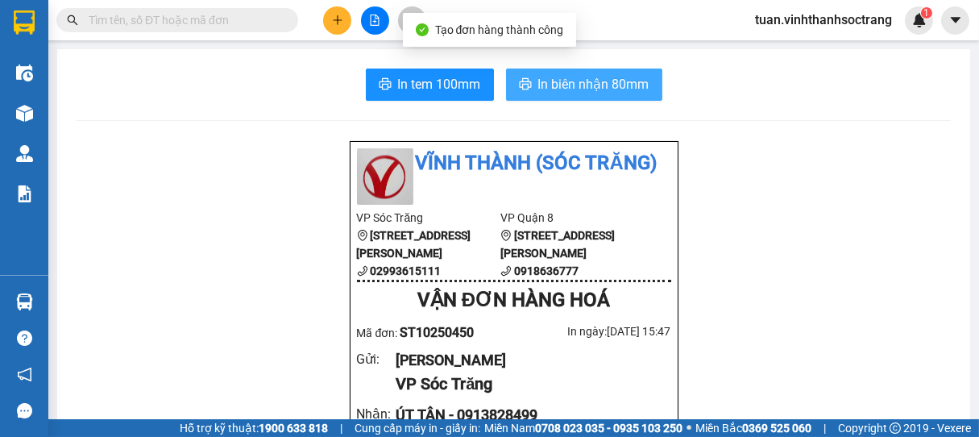
click at [612, 75] on span "In biên nhận 80mm" at bounding box center [593, 84] width 111 height 20
click at [601, 85] on span "In biên nhận 80mm" at bounding box center [593, 84] width 111 height 20
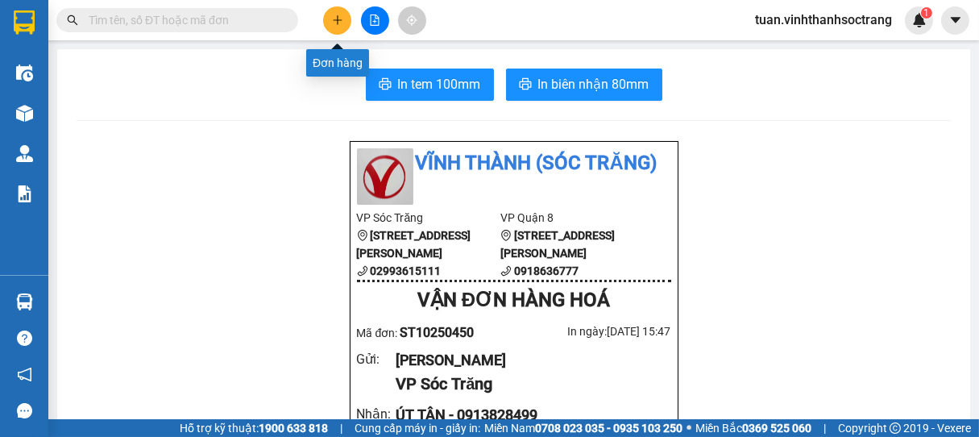
click at [340, 14] on icon "plus" at bounding box center [337, 19] width 11 height 11
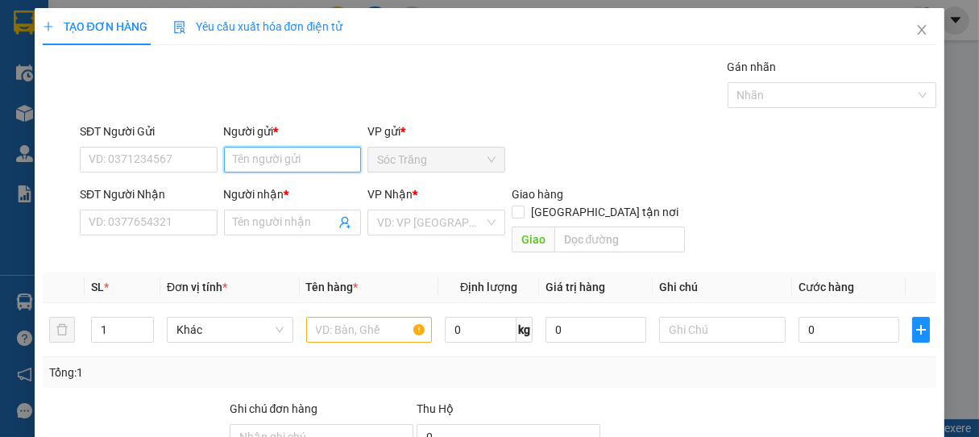
click at [267, 158] on input "Người gửi *" at bounding box center [293, 160] width 138 height 26
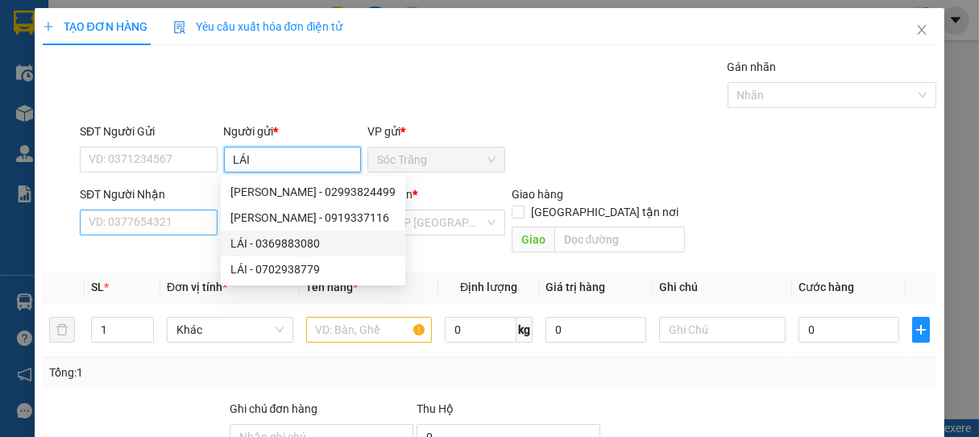
type input "LÁI"
click at [179, 218] on input "SĐT Người Nhận" at bounding box center [149, 222] width 138 height 26
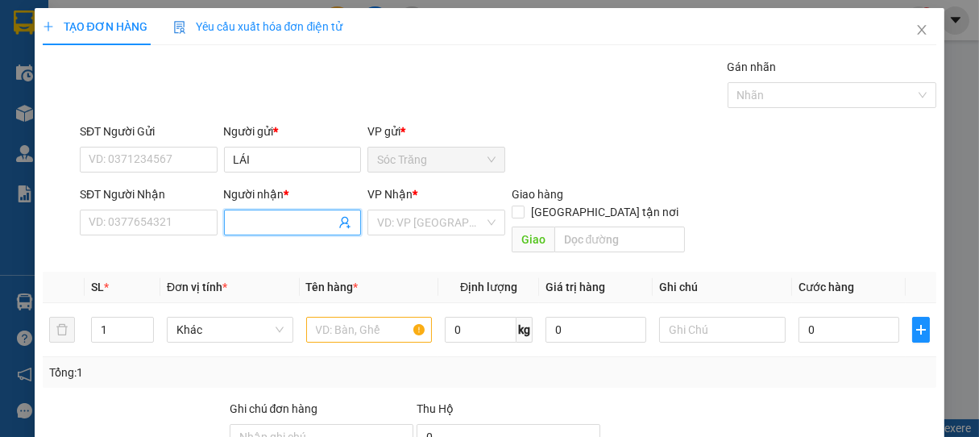
click at [263, 222] on input "Người nhận *" at bounding box center [285, 222] width 102 height 18
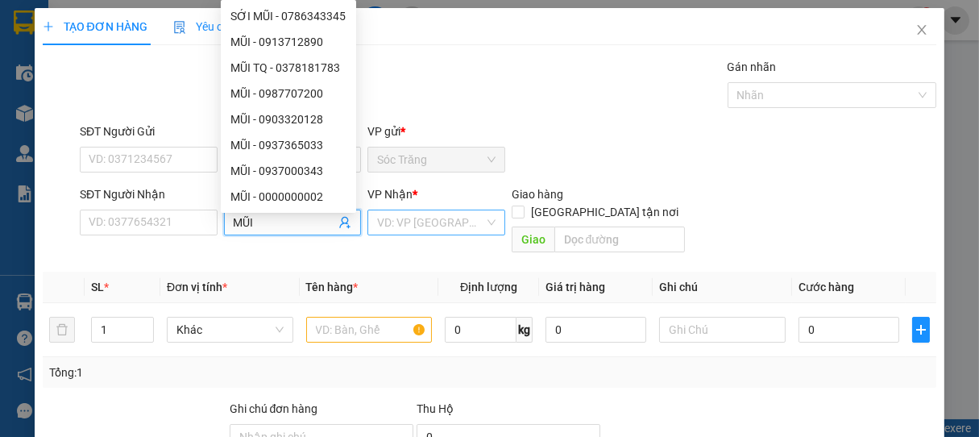
type input "MŨI"
click at [395, 226] on input "search" at bounding box center [430, 222] width 107 height 24
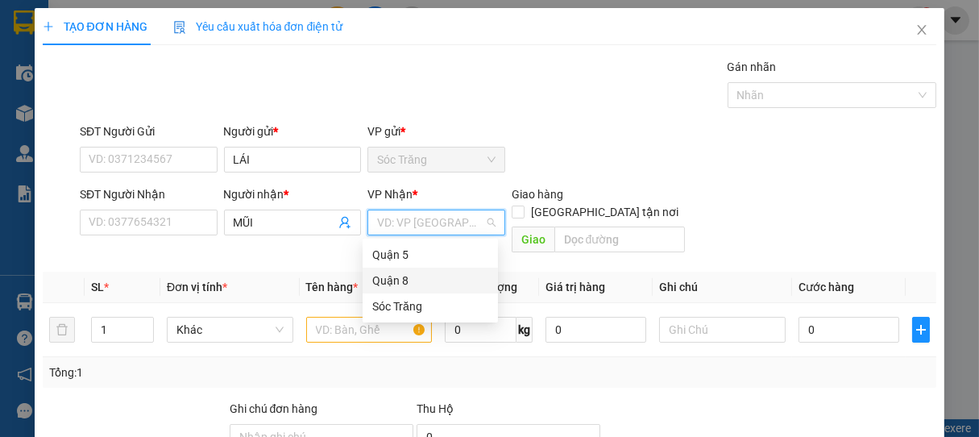
click at [391, 280] on div "Quận 8" at bounding box center [430, 280] width 116 height 18
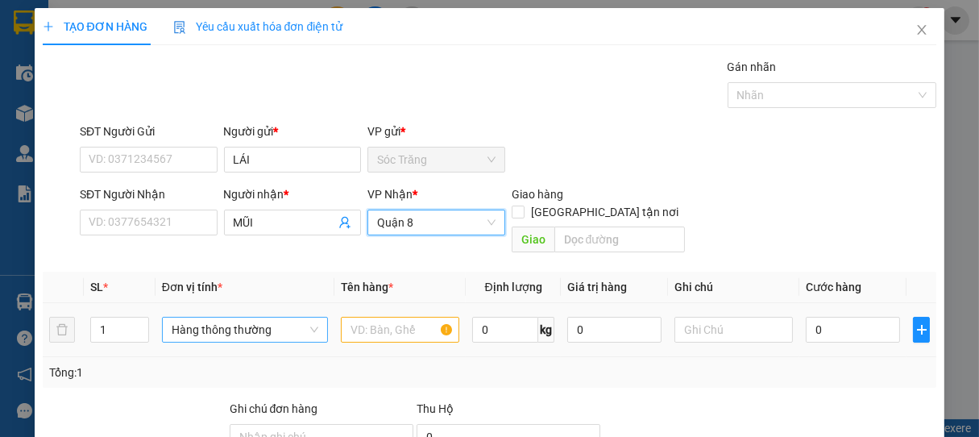
click at [185, 317] on span "Hàng thông thường" at bounding box center [245, 329] width 147 height 24
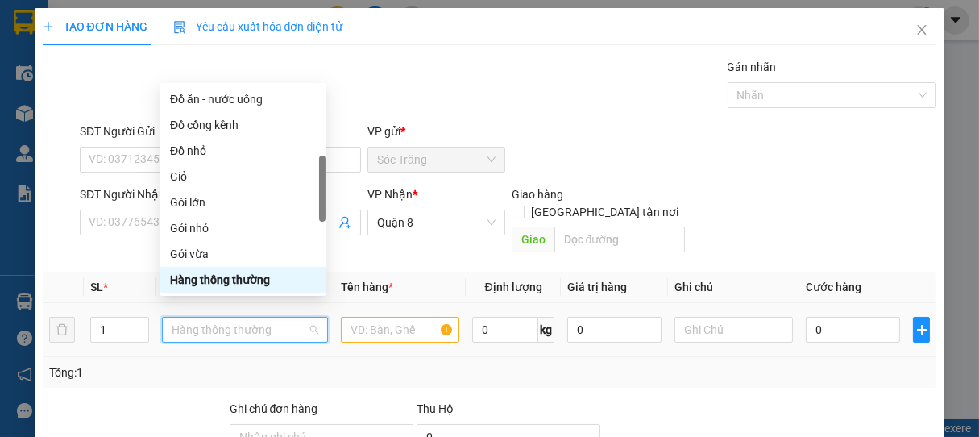
type input "T"
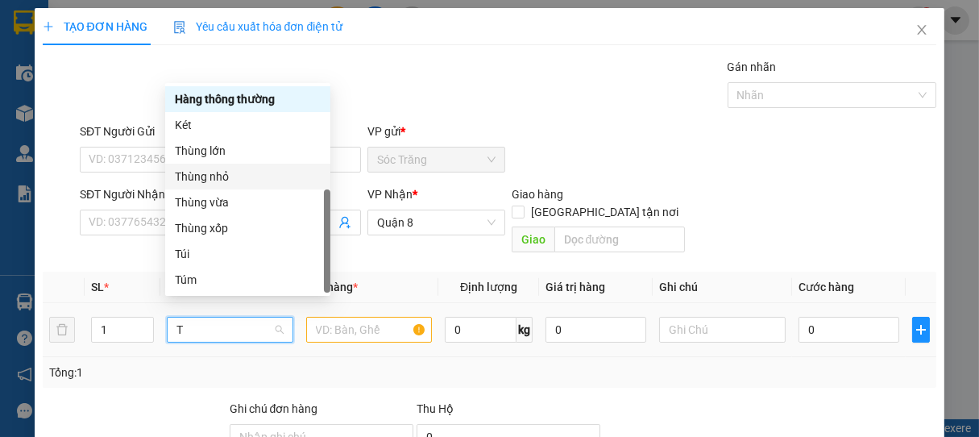
click at [201, 177] on div "Thùng nhỏ" at bounding box center [248, 177] width 146 height 18
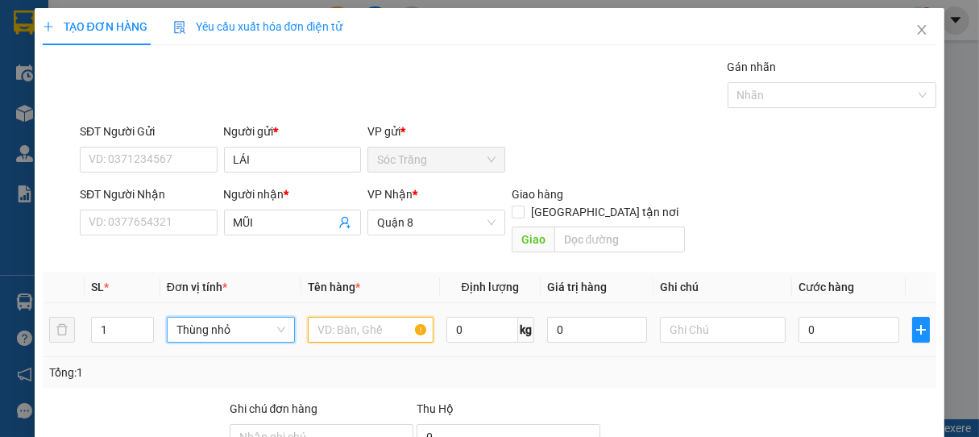
click at [354, 321] on input "text" at bounding box center [371, 330] width 126 height 26
click at [367, 317] on input "text" at bounding box center [371, 330] width 126 height 26
type input "BPT"
click at [476, 317] on input "0" at bounding box center [482, 330] width 72 height 26
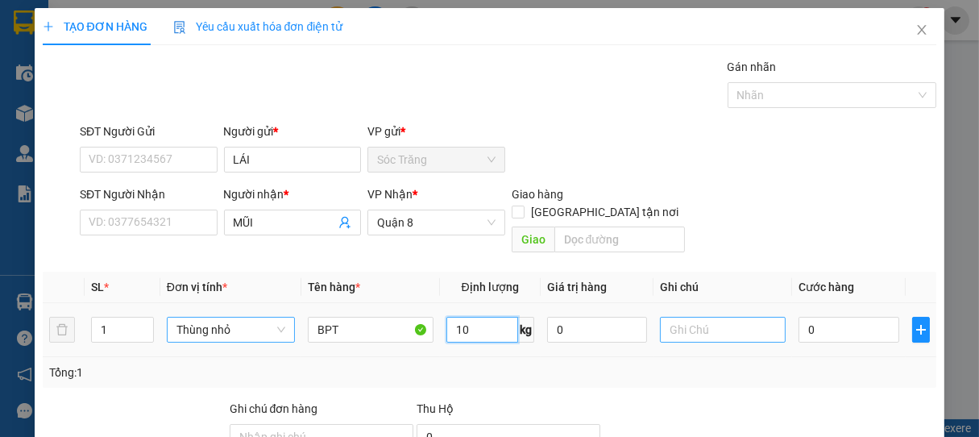
type input "10"
click at [702, 317] on input "text" at bounding box center [723, 330] width 126 height 26
type input "1 THÙNG"
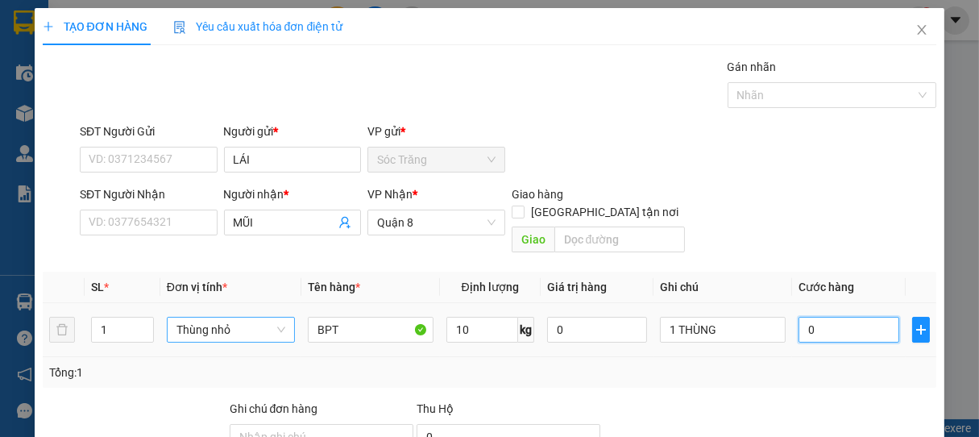
click at [843, 317] on input "0" at bounding box center [848, 330] width 101 height 26
type input "2"
type input "20"
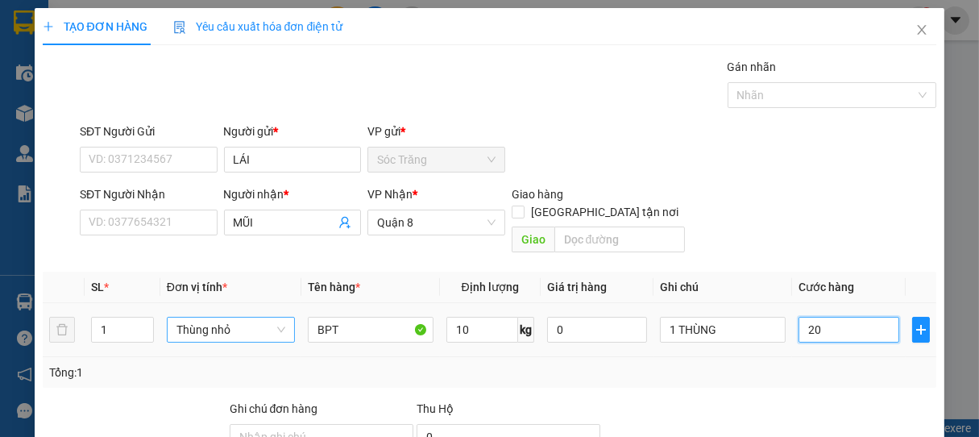
type input "20"
type input "200"
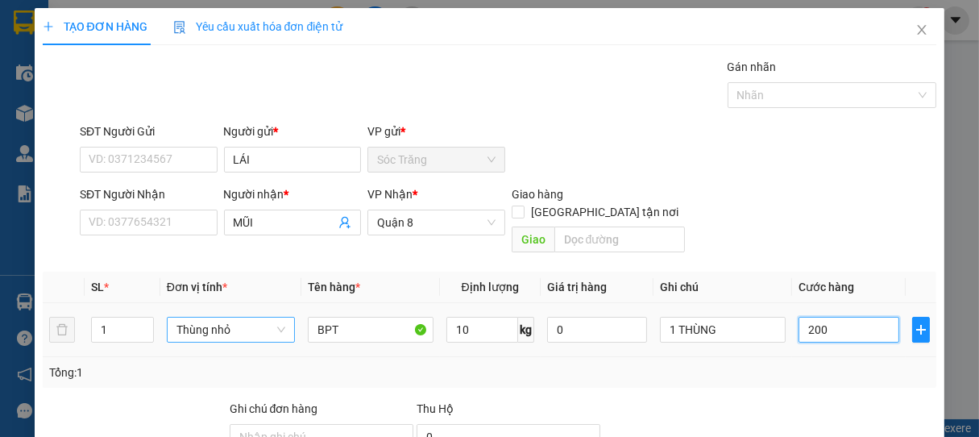
type input "2.000"
type input "20.000"
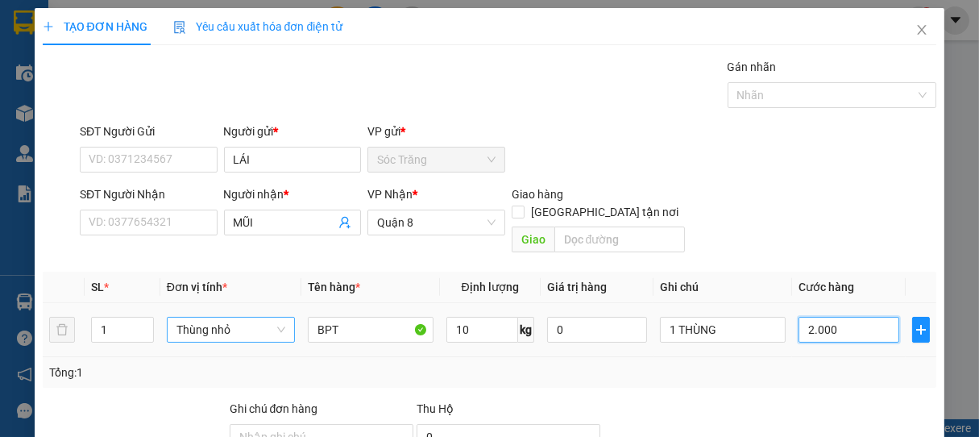
type input "20.000"
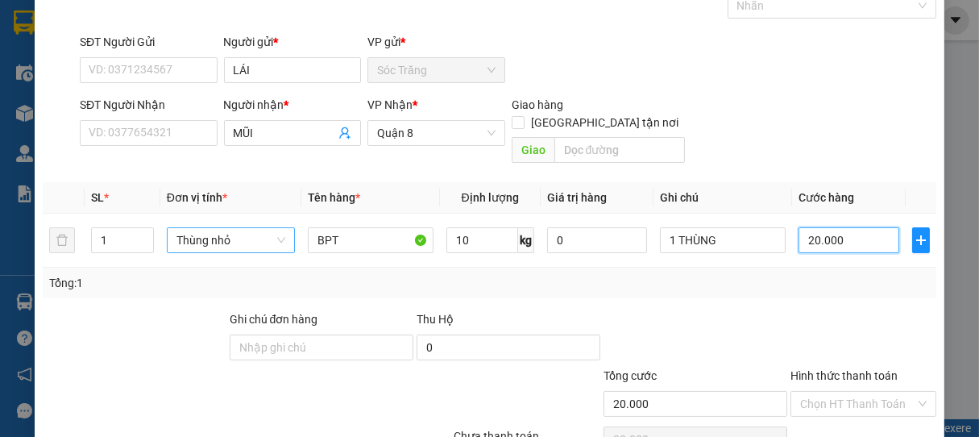
scroll to position [158, 0]
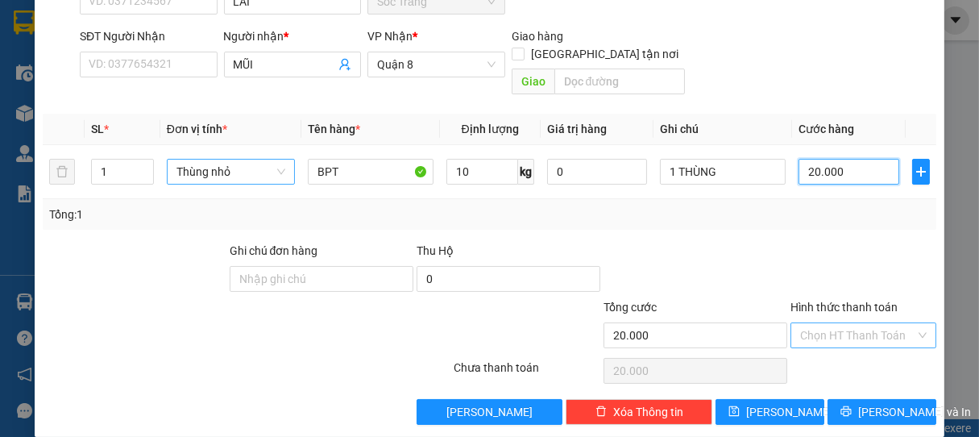
type input "20.000"
click at [838, 323] on input "Hình thức thanh toán" at bounding box center [858, 335] width 116 height 24
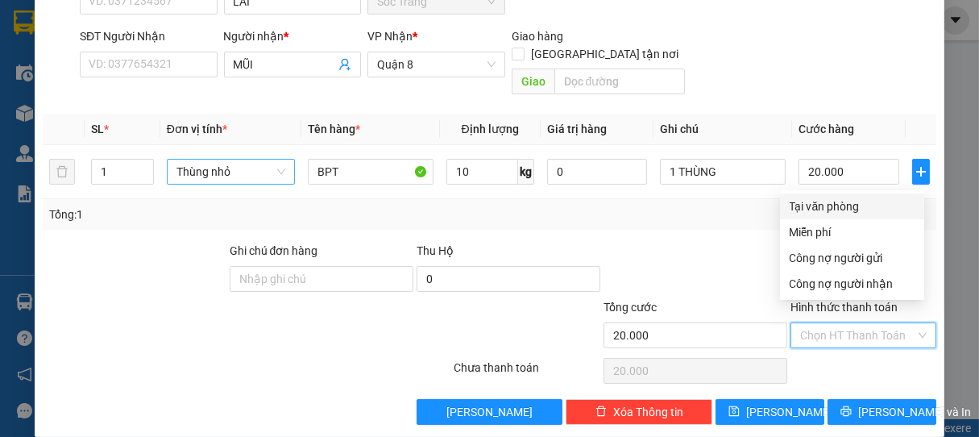
click at [831, 210] on div "Tại văn phòng" at bounding box center [851, 206] width 125 height 18
type input "0"
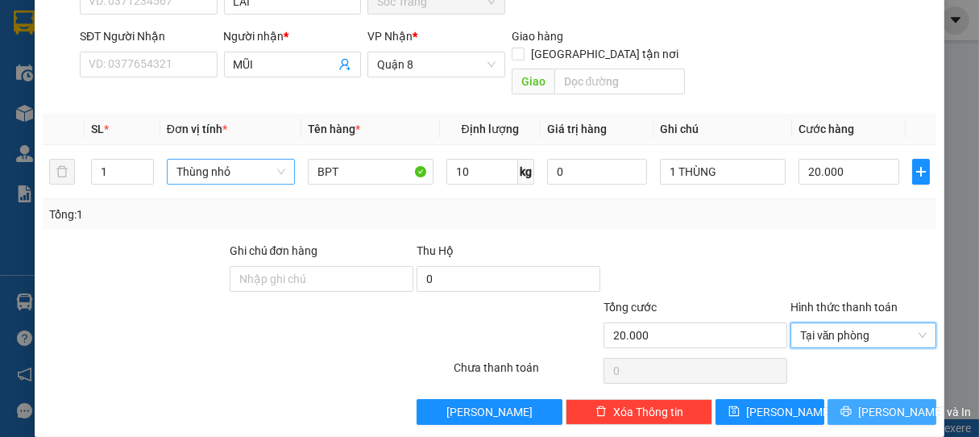
click at [868, 403] on span "[PERSON_NAME] và In" at bounding box center [914, 412] width 113 height 18
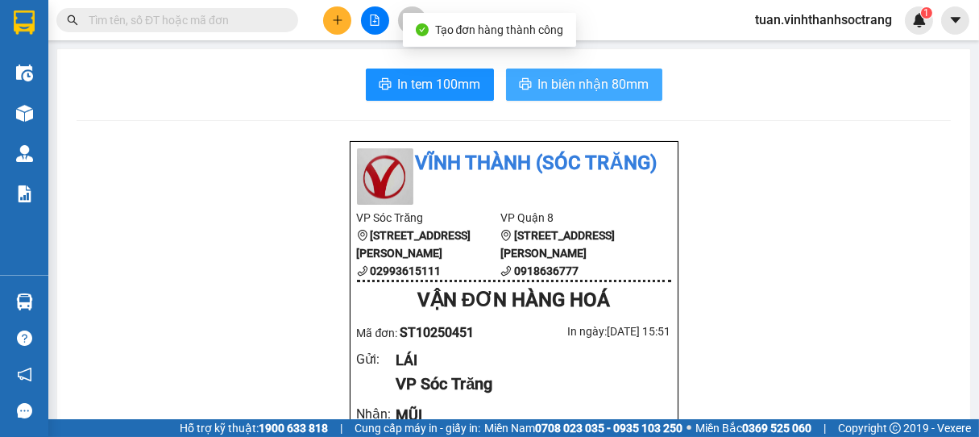
click at [589, 85] on span "In biên nhận 80mm" at bounding box center [593, 84] width 111 height 20
click at [586, 83] on span "In biên nhận 80mm" at bounding box center [593, 84] width 111 height 20
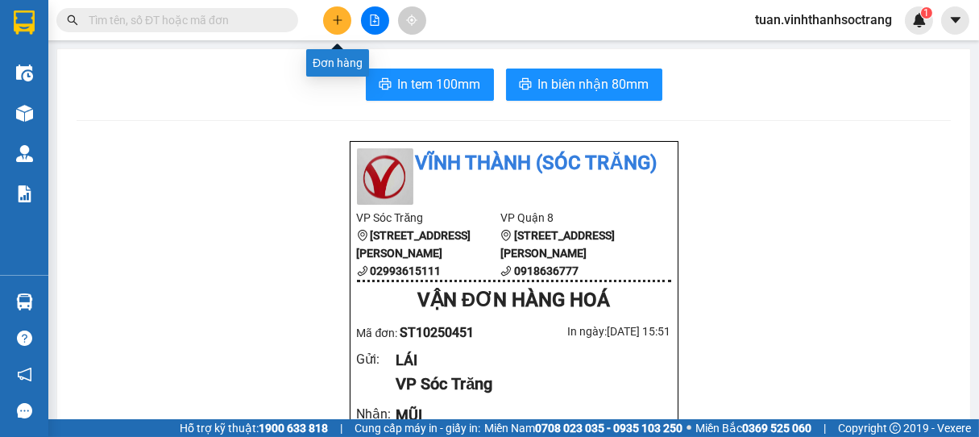
click at [336, 23] on icon "plus" at bounding box center [337, 19] width 11 height 11
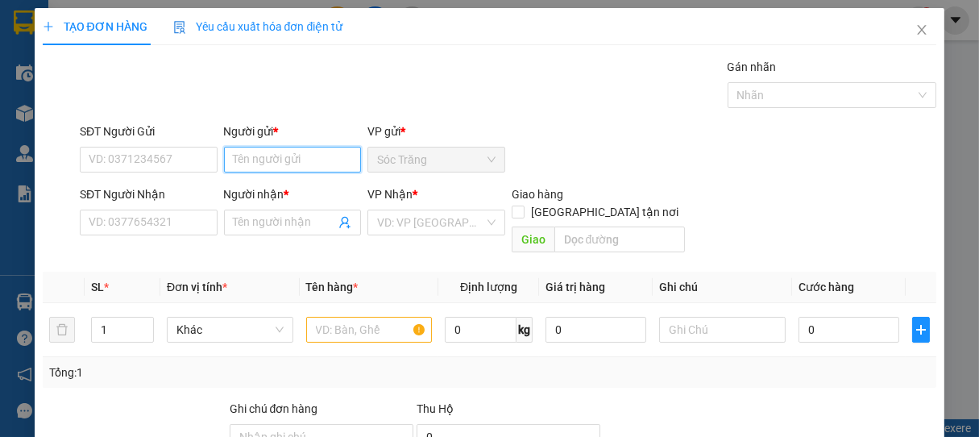
click at [321, 159] on input "Người gửi *" at bounding box center [293, 160] width 138 height 26
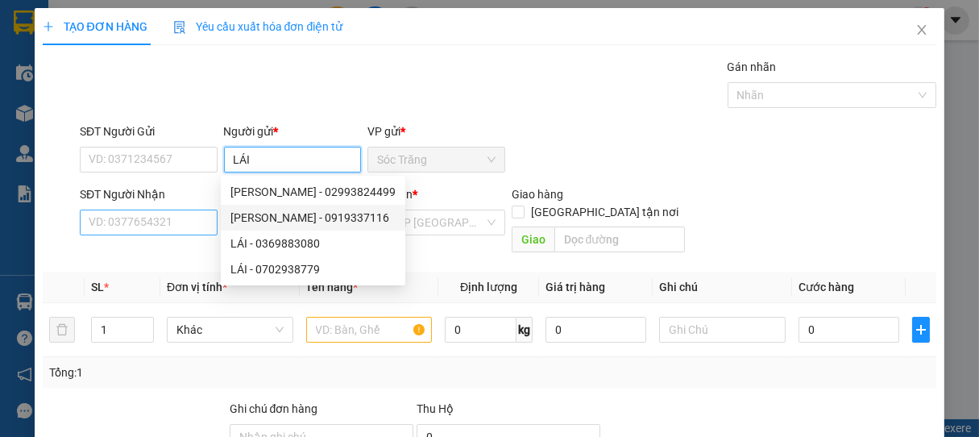
type input "LÁI"
click at [167, 220] on input "SĐT Người Nhận" at bounding box center [149, 222] width 138 height 26
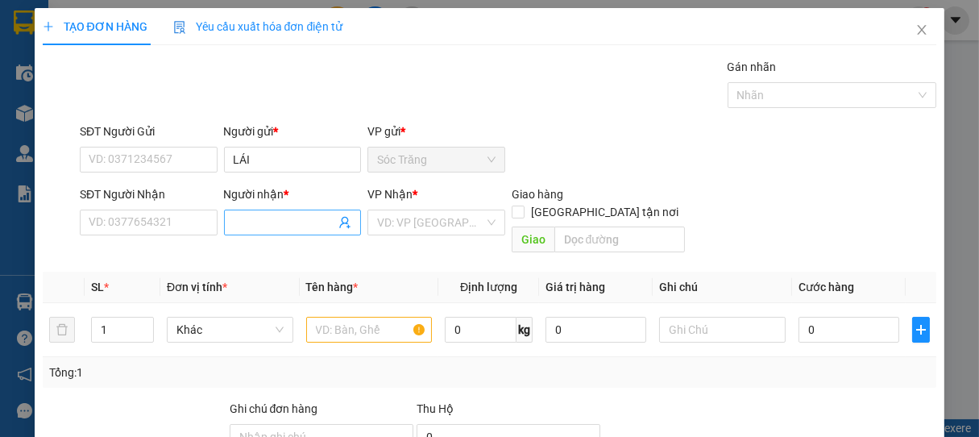
click at [299, 219] on input "Người nhận *" at bounding box center [285, 222] width 102 height 18
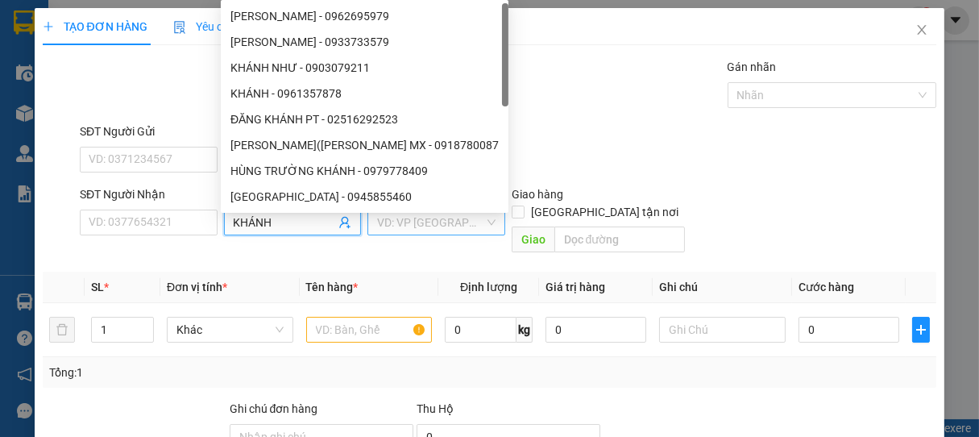
type input "KHÁNH"
click at [404, 226] on input "search" at bounding box center [430, 222] width 107 height 24
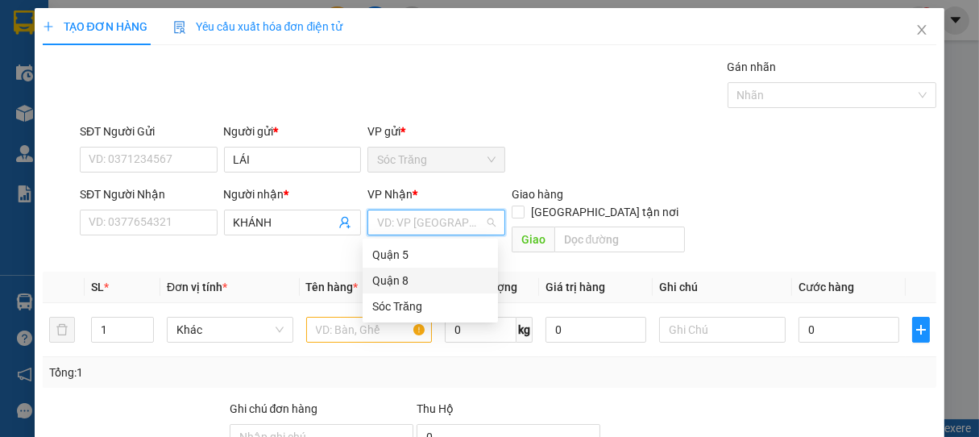
click at [402, 280] on div "Quận 8" at bounding box center [430, 280] width 116 height 18
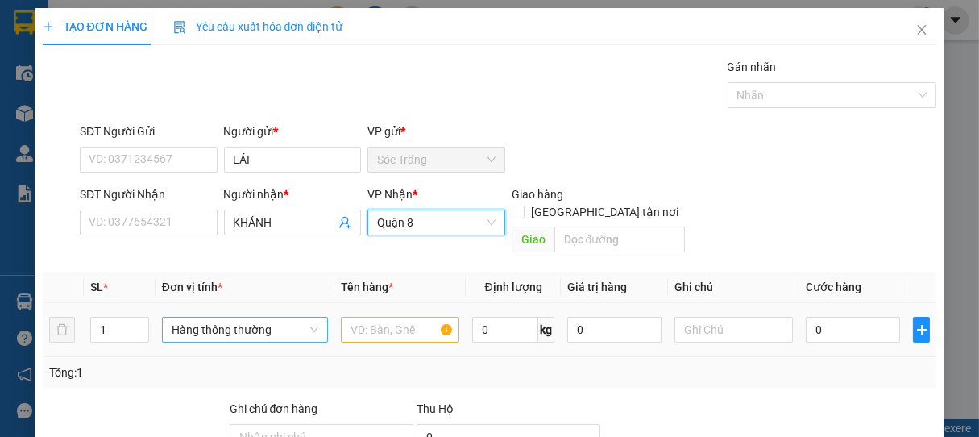
click at [201, 317] on span "Hàng thông thường" at bounding box center [245, 329] width 147 height 24
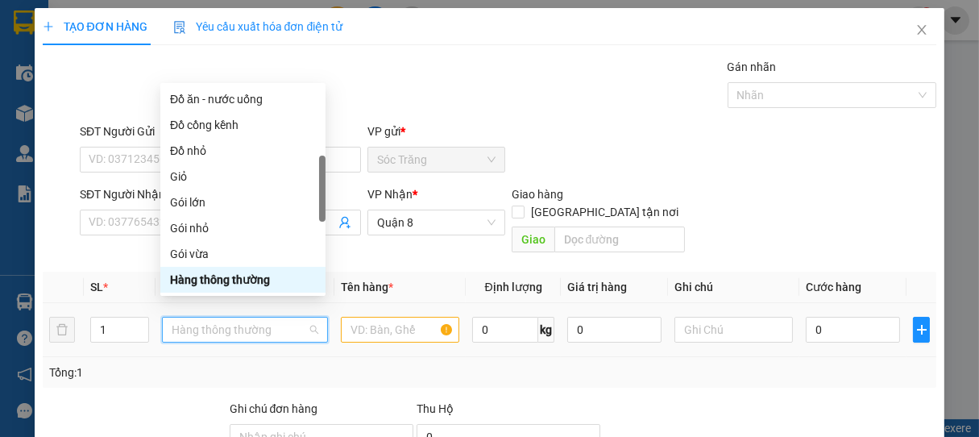
type input "T"
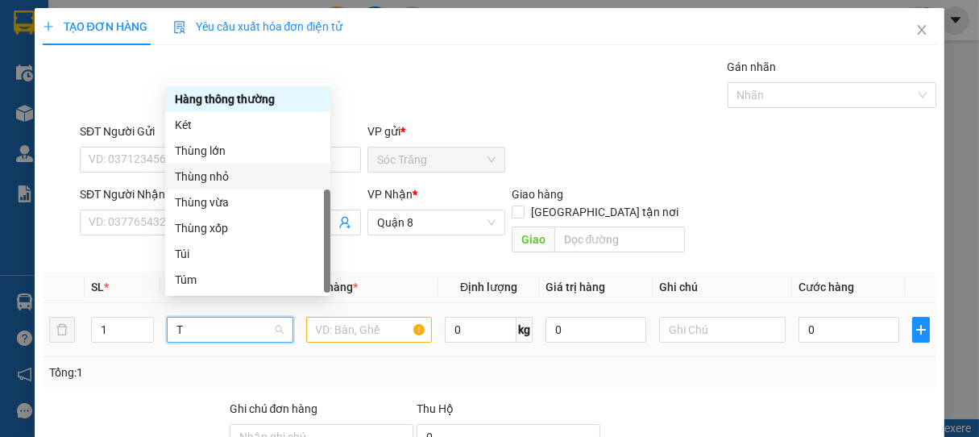
click at [210, 173] on div "Thùng nhỏ" at bounding box center [248, 177] width 146 height 18
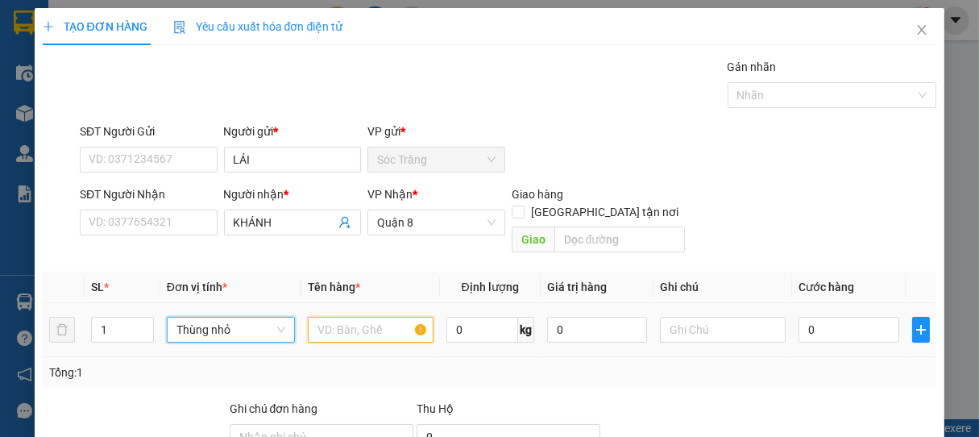
click at [349, 317] on input "text" at bounding box center [371, 330] width 126 height 26
type input "BPT"
click at [486, 321] on input "0" at bounding box center [482, 330] width 72 height 26
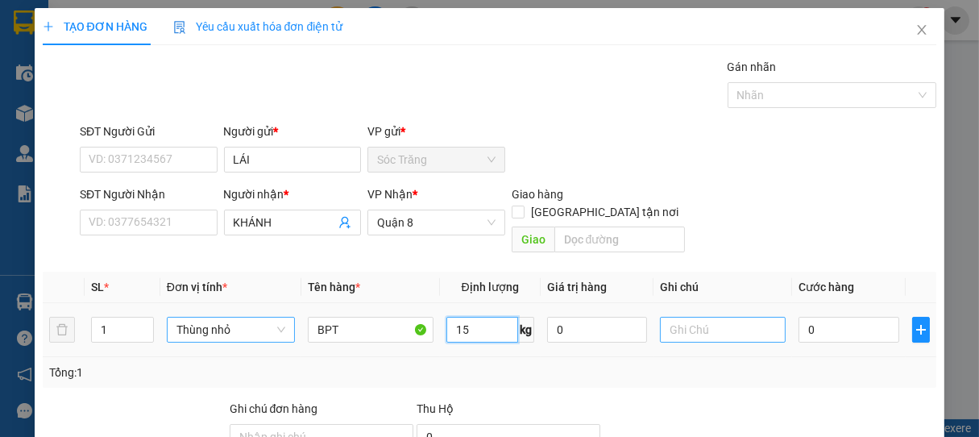
type input "15"
click at [698, 317] on input "text" at bounding box center [723, 330] width 126 height 26
type input "1 THÙNG"
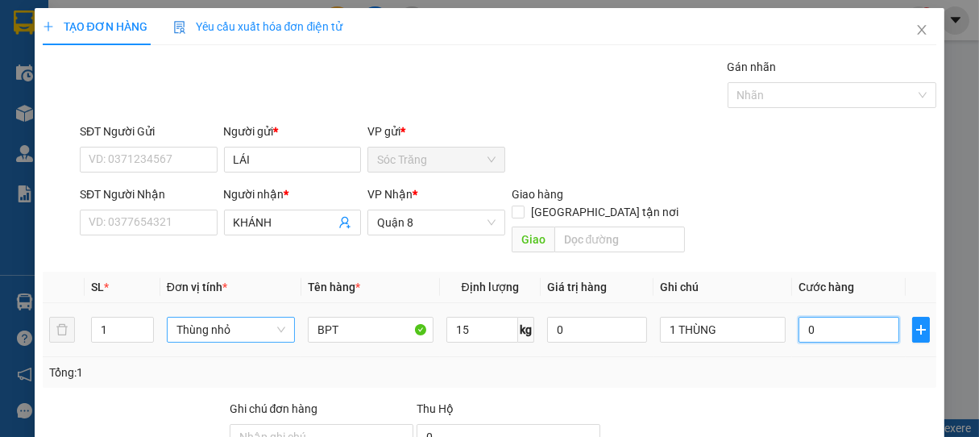
click at [831, 317] on input "0" at bounding box center [848, 330] width 101 height 26
type input "2"
type input "20"
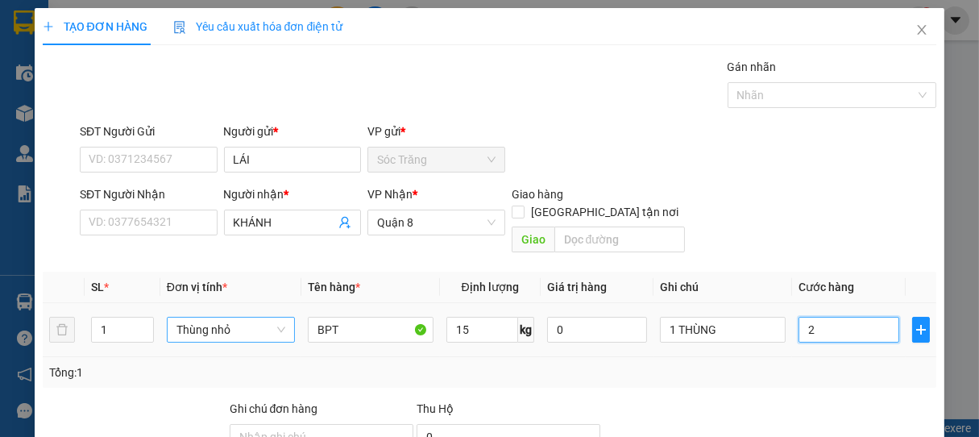
type input "20"
type input "200"
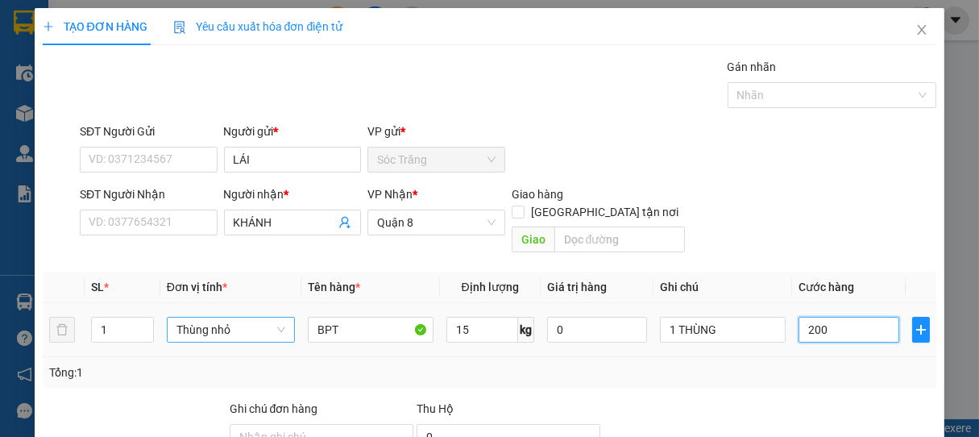
type input "2.000"
type input "20.000"
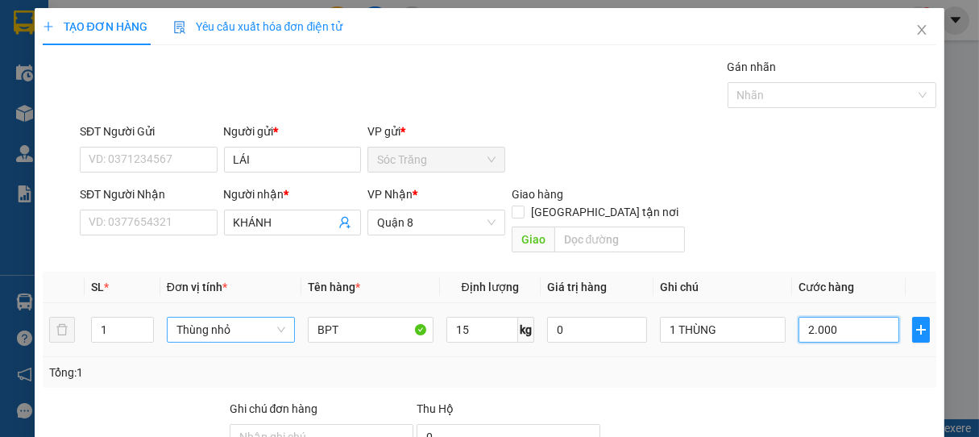
type input "20.000"
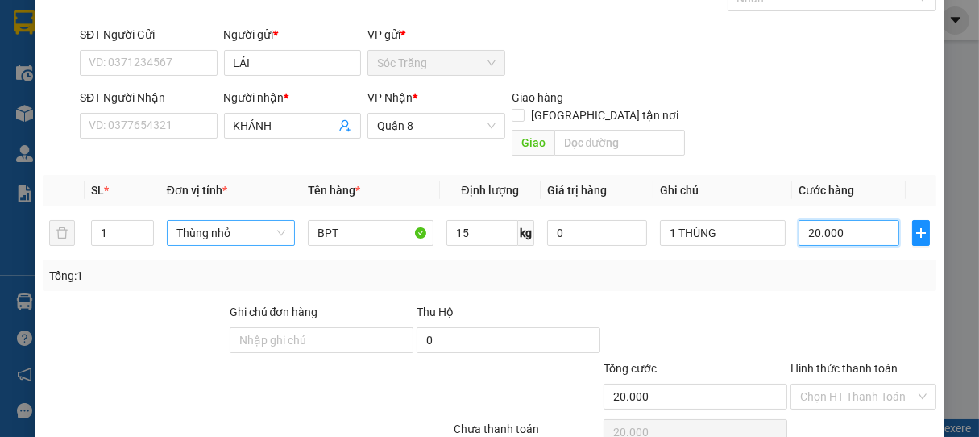
scroll to position [158, 0]
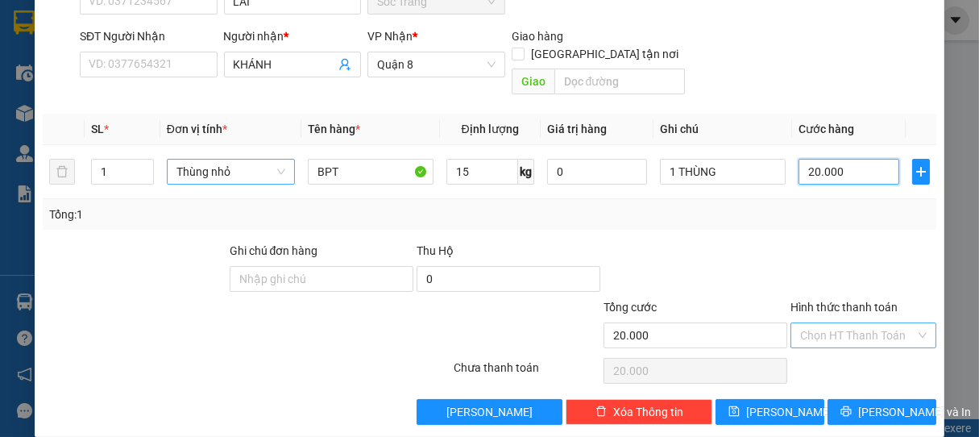
type input "20.000"
click at [843, 323] on input "Hình thức thanh toán" at bounding box center [858, 335] width 116 height 24
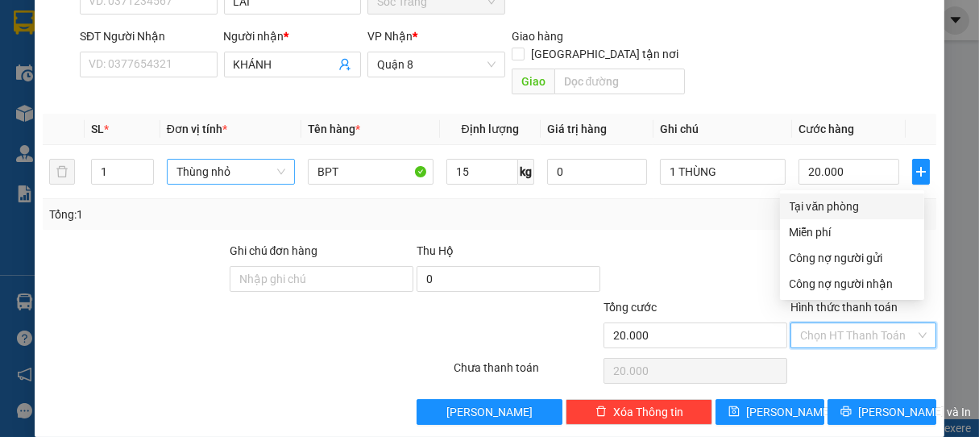
click at [827, 209] on div "Tại văn phòng" at bounding box center [851, 206] width 125 height 18
type input "0"
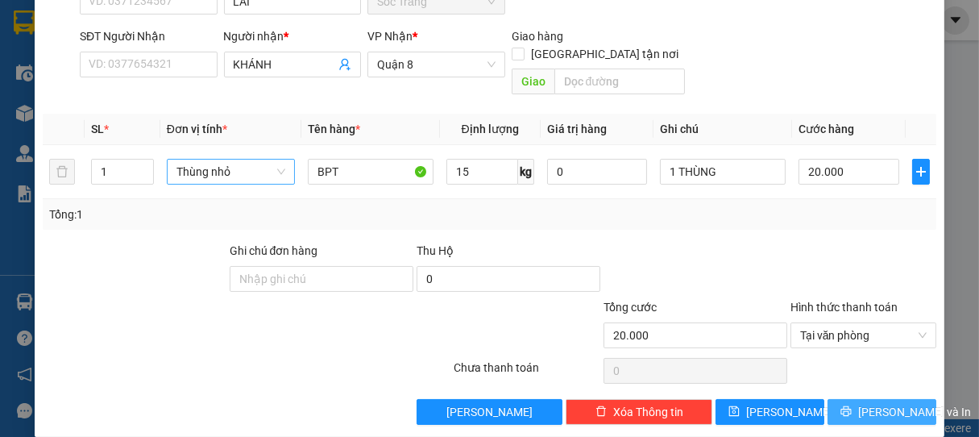
click at [859, 403] on span "[PERSON_NAME] và In" at bounding box center [914, 412] width 113 height 18
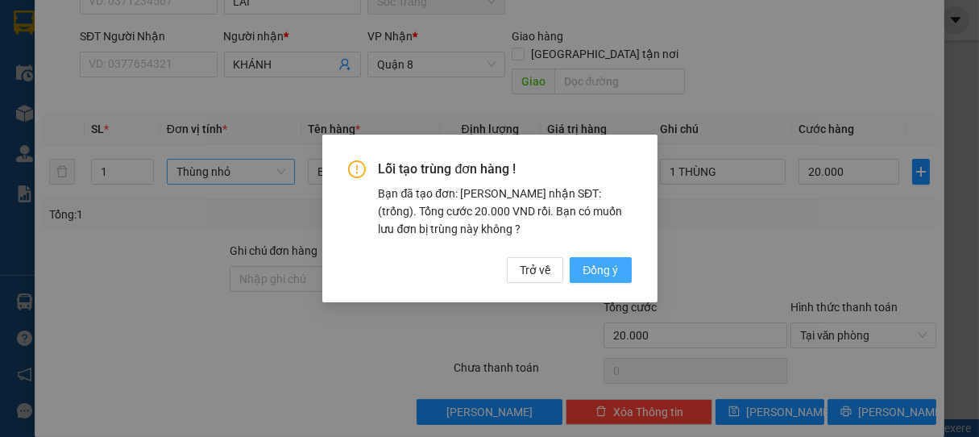
click at [601, 275] on span "Đồng ý" at bounding box center [599, 270] width 35 height 18
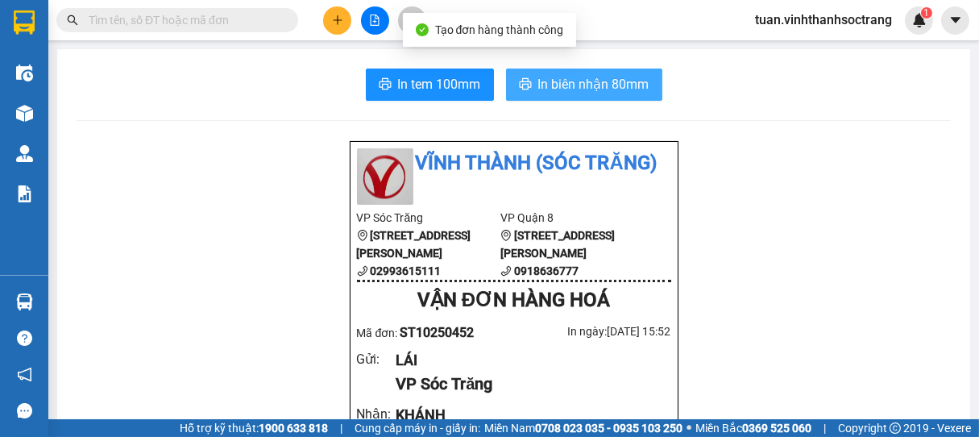
click at [586, 81] on span "In biên nhận 80mm" at bounding box center [593, 84] width 111 height 20
click at [585, 92] on span "In biên nhận 80mm" at bounding box center [593, 84] width 111 height 20
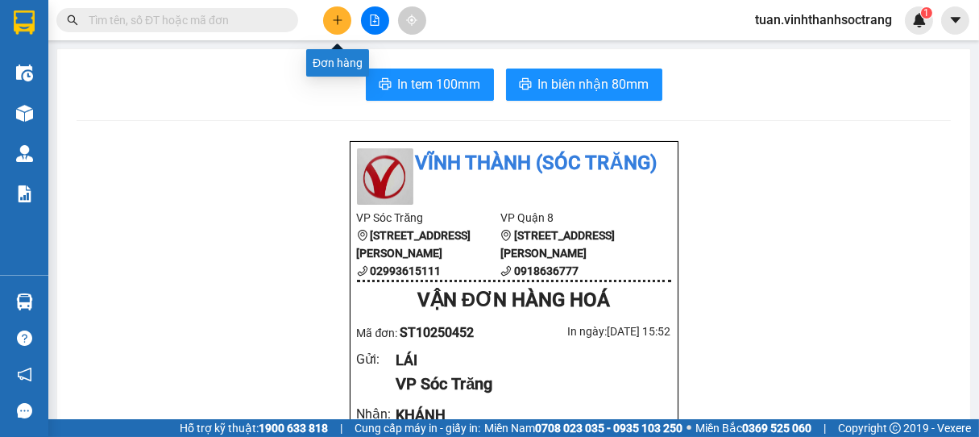
click at [337, 19] on icon "plus" at bounding box center [337, 19] width 1 height 9
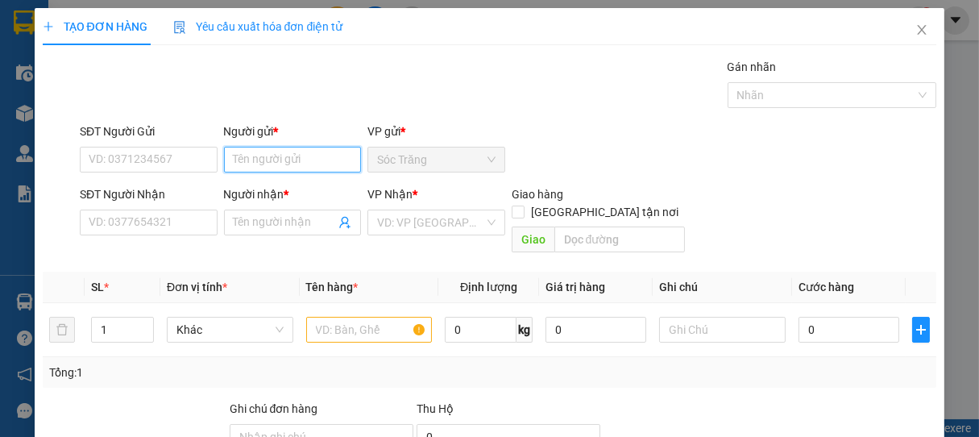
click at [271, 162] on input "Người gửi *" at bounding box center [293, 160] width 138 height 26
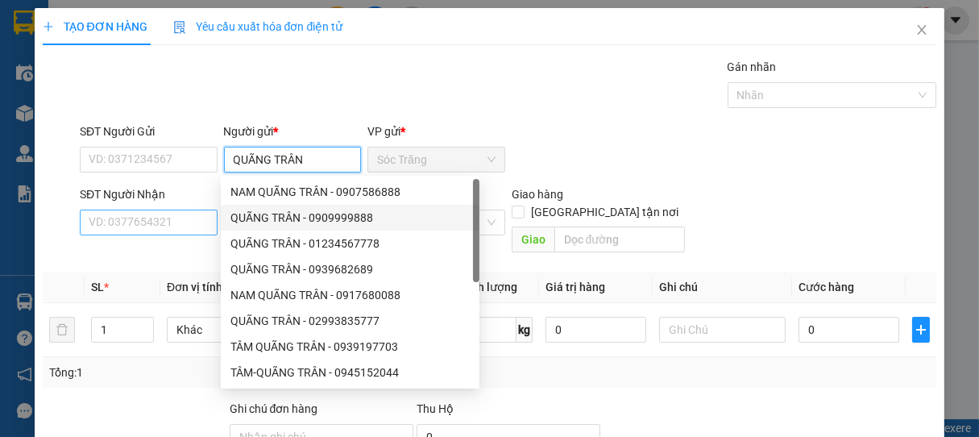
type input "QUÃNG TRÂN"
click at [184, 224] on input "SĐT Người Nhận" at bounding box center [149, 222] width 138 height 26
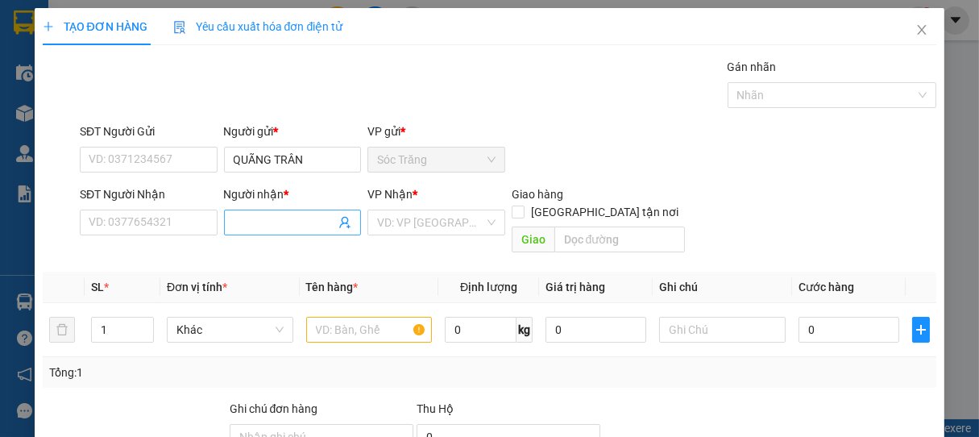
click at [270, 224] on input "Người nhận *" at bounding box center [285, 222] width 102 height 18
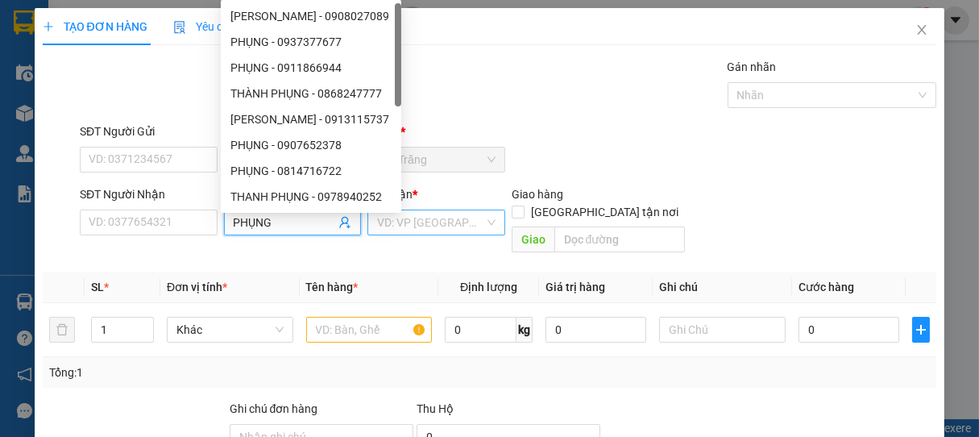
type input "PHỤNG"
click at [409, 221] on input "search" at bounding box center [430, 222] width 107 height 24
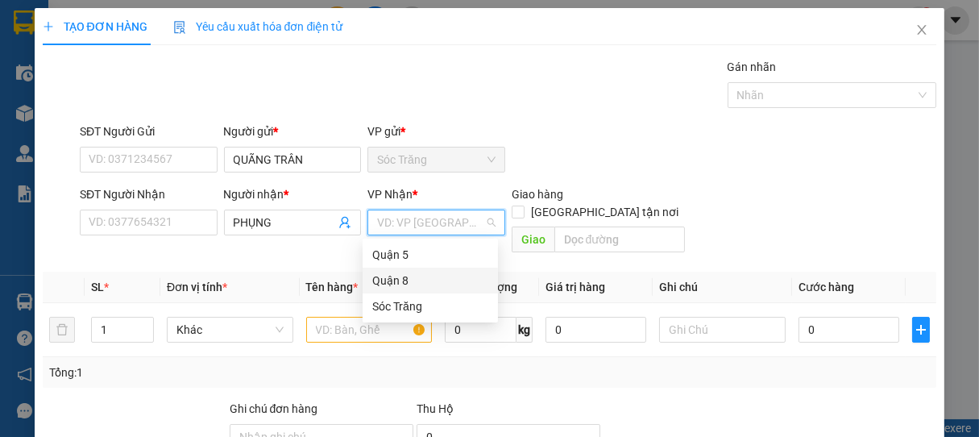
click at [400, 280] on div "Quận 8" at bounding box center [430, 280] width 116 height 18
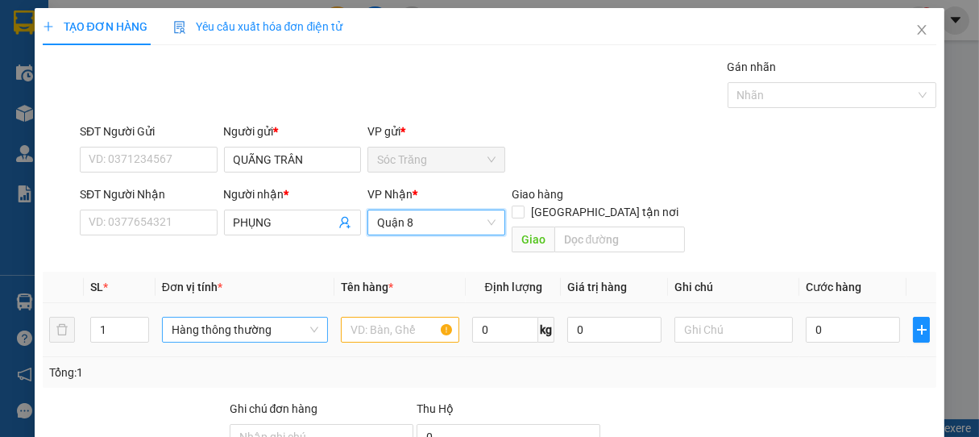
click at [227, 317] on span "Hàng thông thường" at bounding box center [245, 329] width 147 height 24
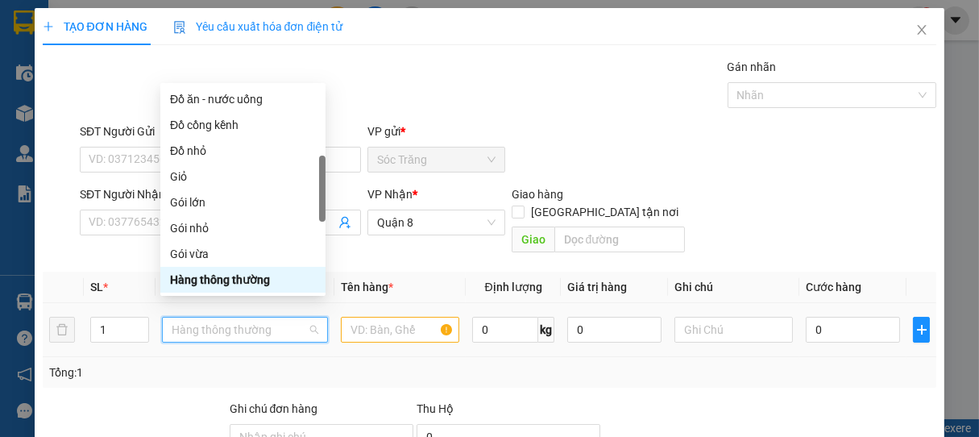
type input "T"
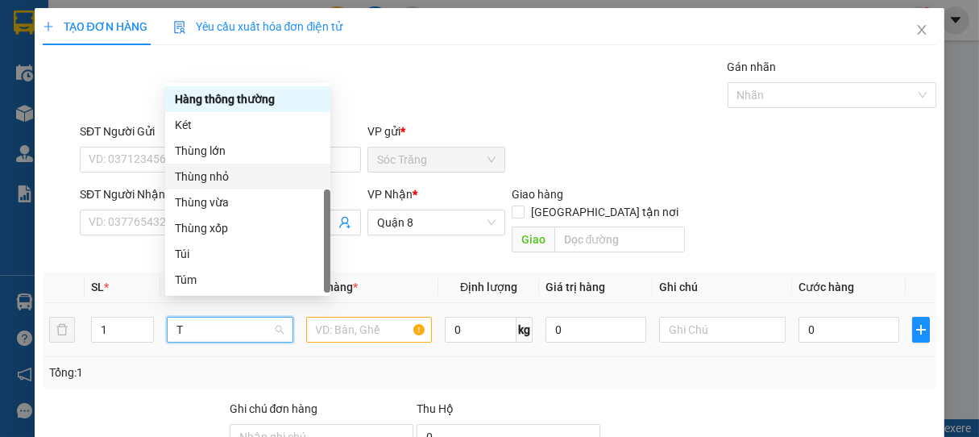
click at [216, 179] on div "Thùng nhỏ" at bounding box center [248, 177] width 146 height 18
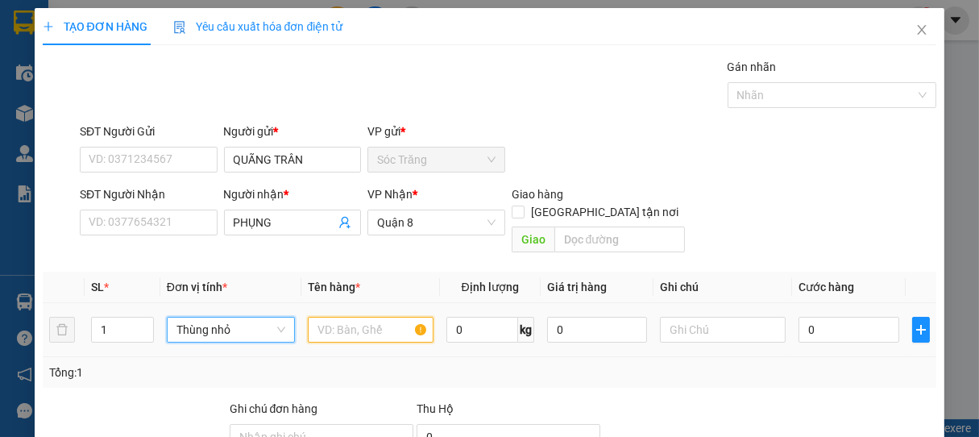
click at [370, 317] on input "text" at bounding box center [371, 330] width 126 height 26
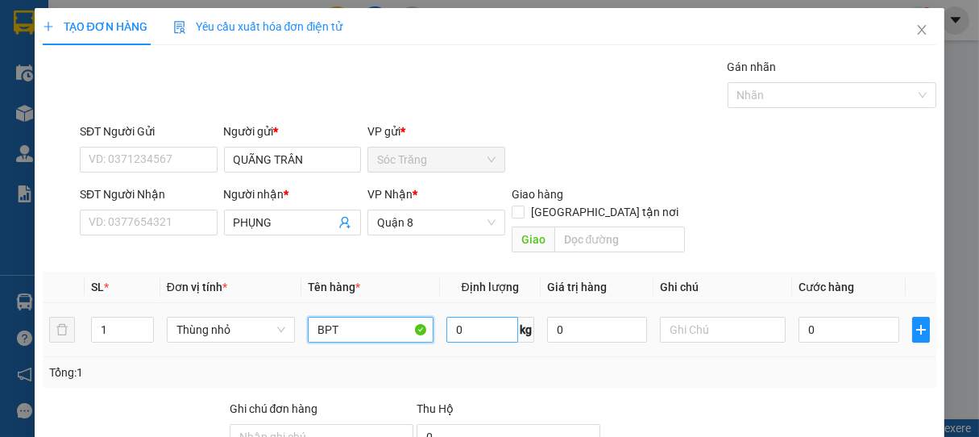
type input "BPT"
click at [506, 317] on input "0" at bounding box center [482, 330] width 72 height 26
type input "10"
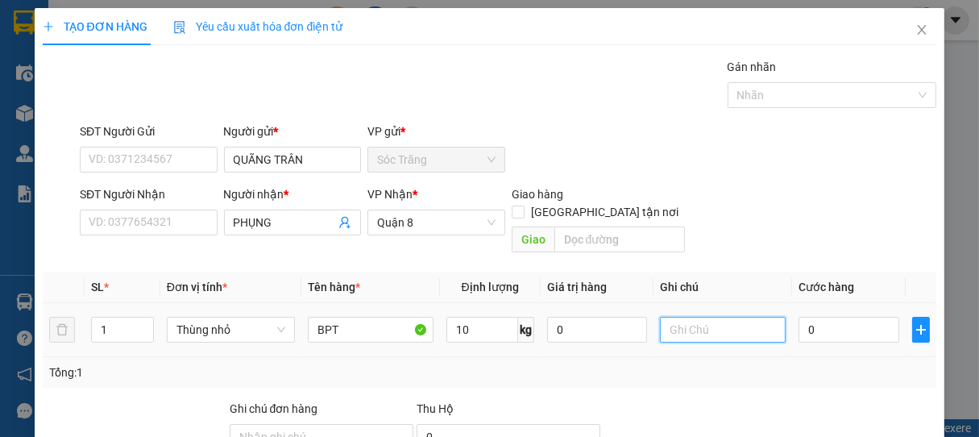
click at [722, 317] on input "text" at bounding box center [723, 330] width 126 height 26
type input "1 THÙNG"
click at [832, 317] on input "0" at bounding box center [848, 330] width 101 height 26
type input "2"
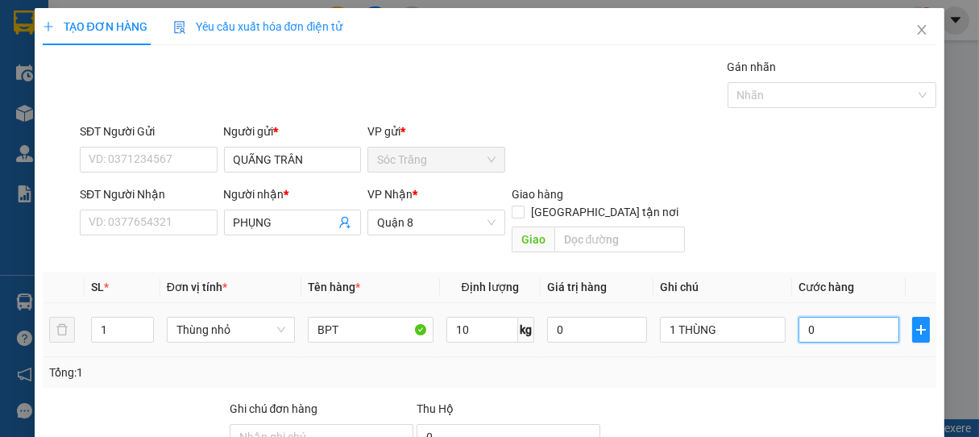
type input "2"
type input "20"
type input "200"
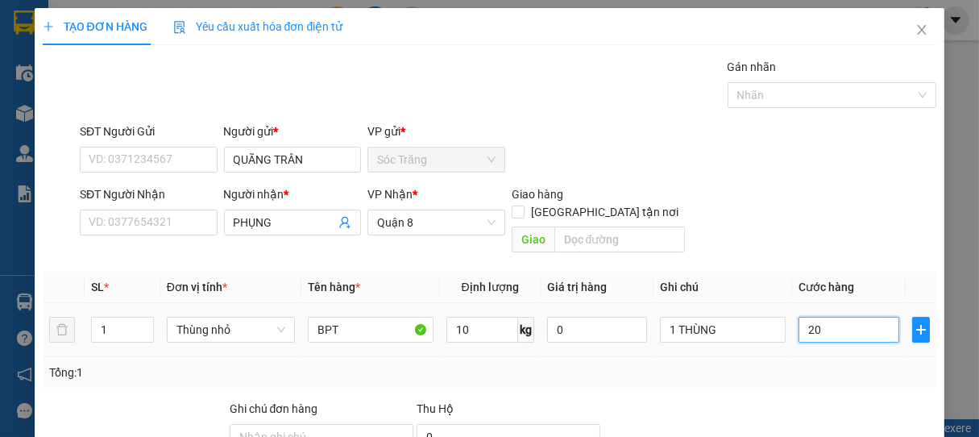
type input "200"
type input "2.000"
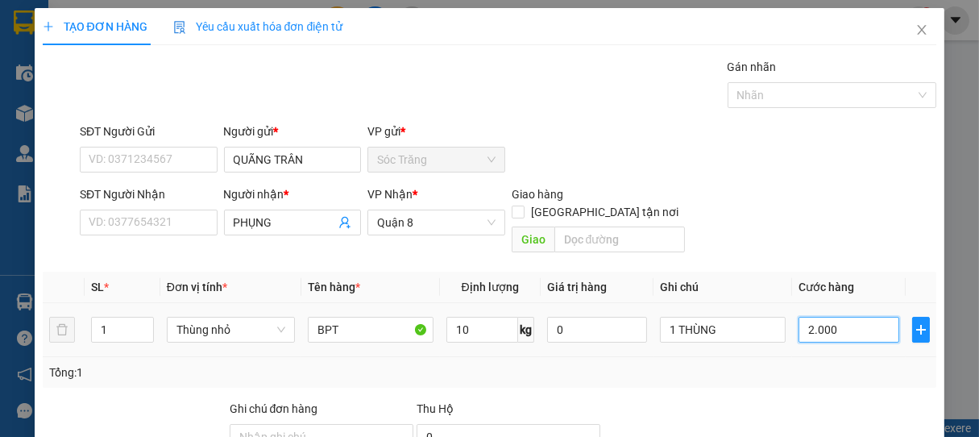
type input "20.000"
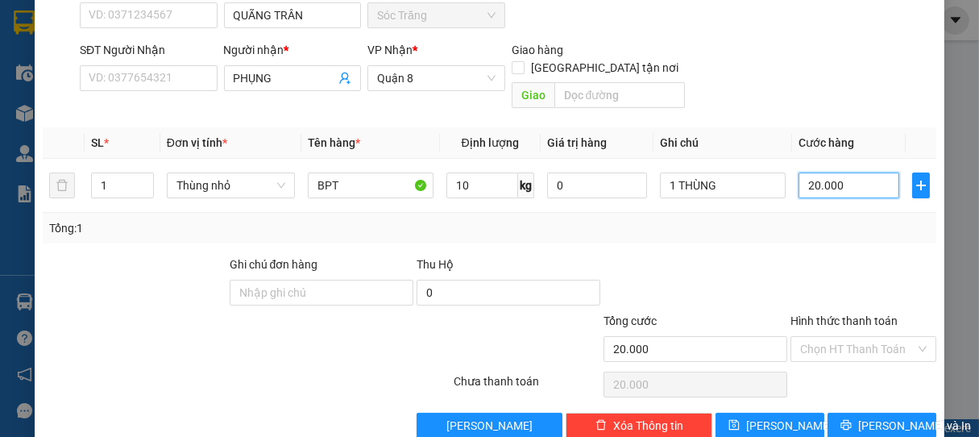
scroll to position [158, 0]
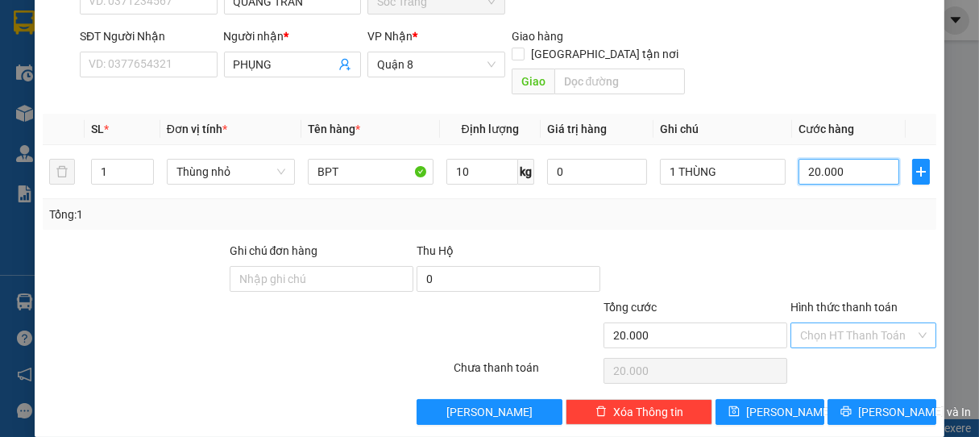
type input "20.000"
click at [822, 323] on input "Hình thức thanh toán" at bounding box center [858, 335] width 116 height 24
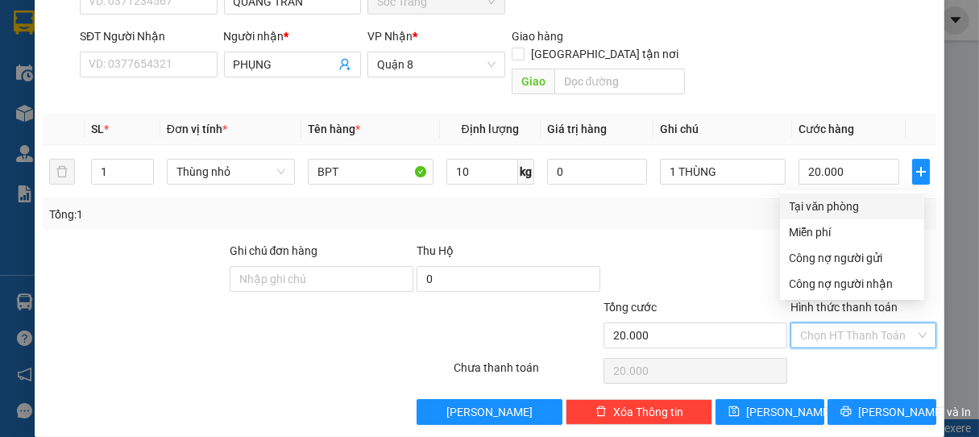
click at [838, 206] on div "Tại văn phòng" at bounding box center [851, 206] width 125 height 18
type input "0"
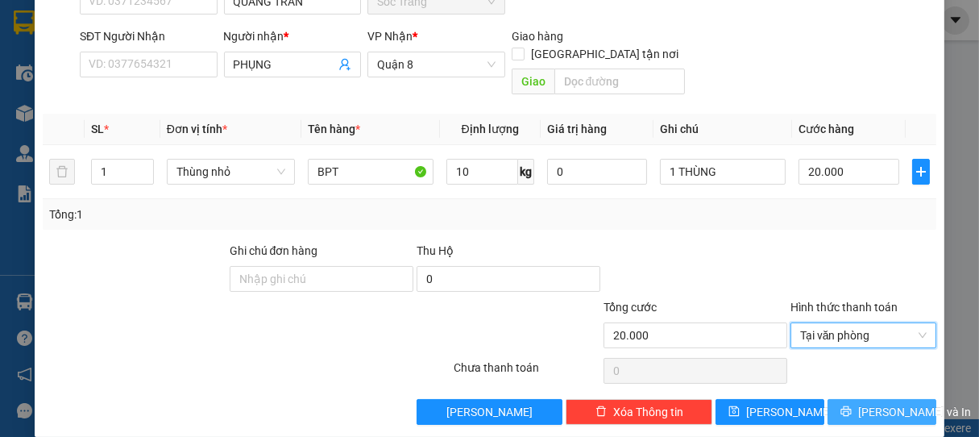
click at [863, 403] on span "[PERSON_NAME] và In" at bounding box center [914, 412] width 113 height 18
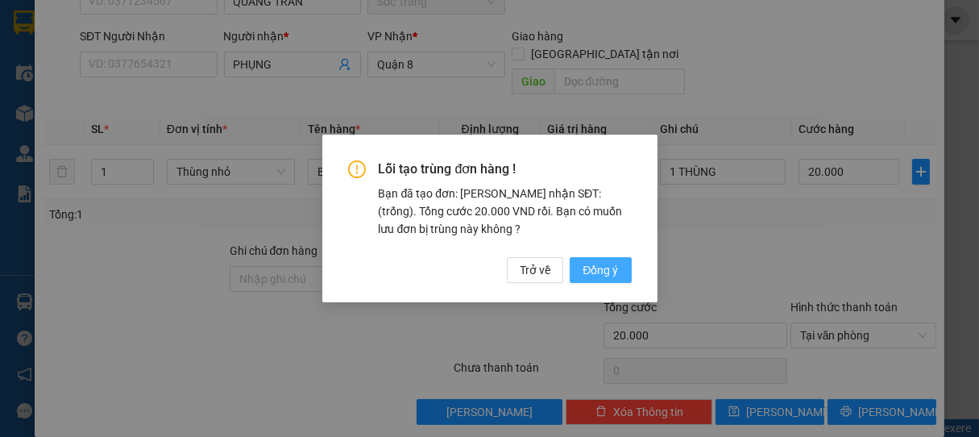
click at [598, 266] on span "Đồng ý" at bounding box center [599, 270] width 35 height 18
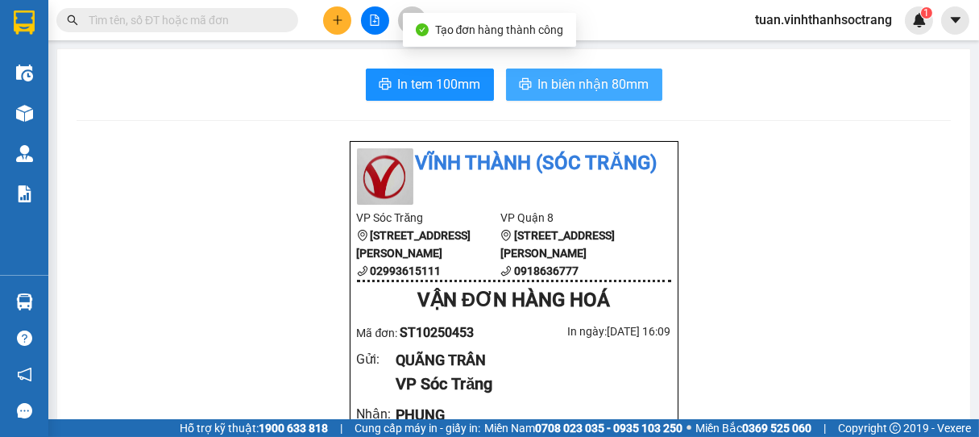
click at [582, 85] on span "In biên nhận 80mm" at bounding box center [593, 84] width 111 height 20
click at [590, 87] on span "In biên nhận 80mm" at bounding box center [593, 84] width 111 height 20
